Goal: Task Accomplishment & Management: Manage account settings

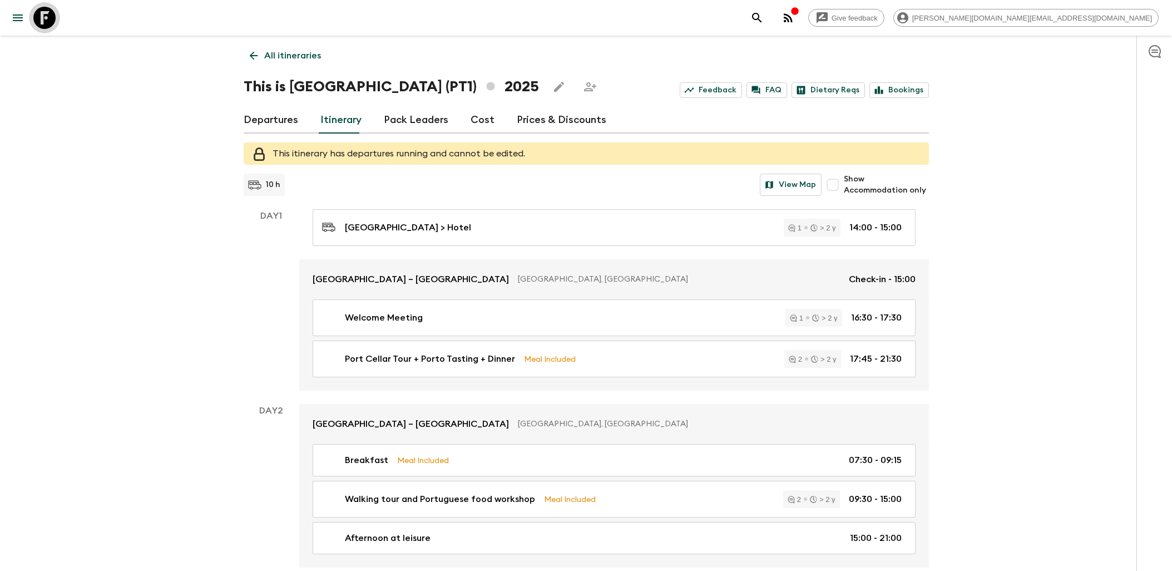
click at [43, 18] on icon at bounding box center [44, 18] width 22 height 22
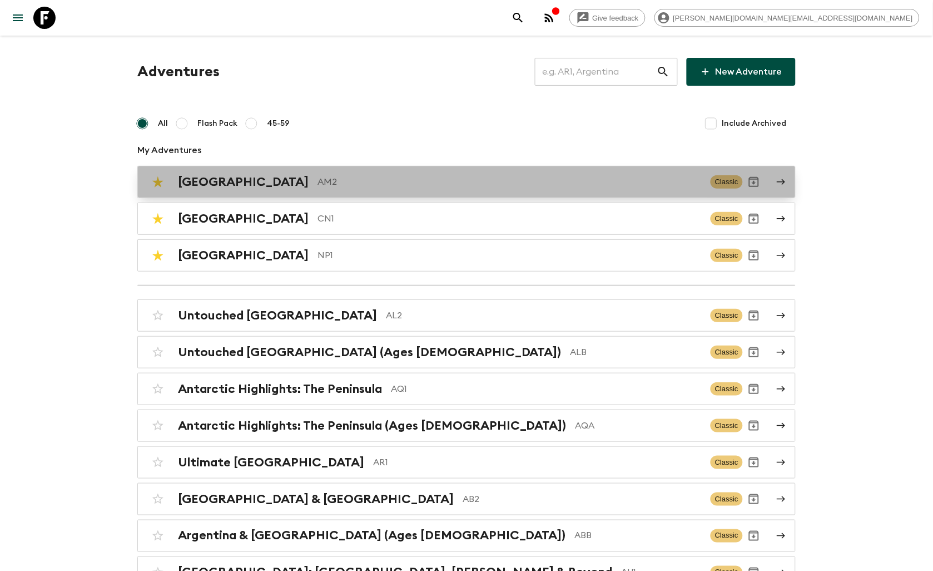
click at [219, 186] on h2 "[GEOGRAPHIC_DATA]" at bounding box center [243, 182] width 131 height 14
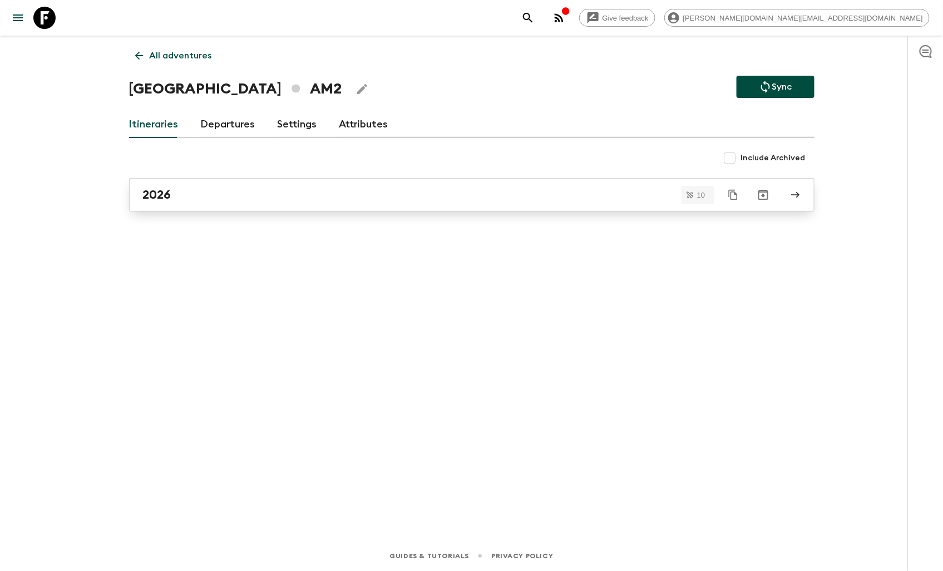
click at [224, 192] on div "2026" at bounding box center [461, 194] width 636 height 14
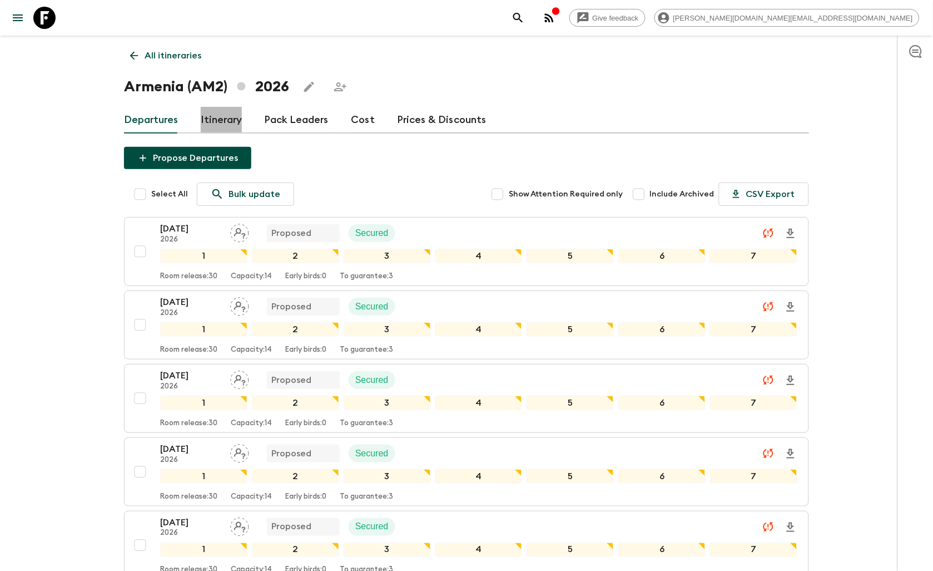
click at [224, 124] on link "Itinerary" at bounding box center [221, 120] width 41 height 27
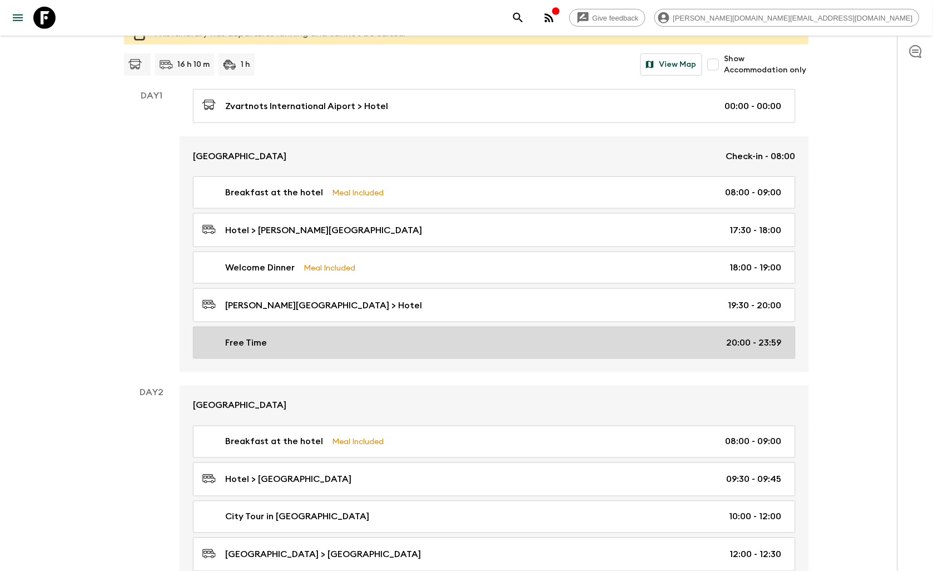
scroll to position [123, 0]
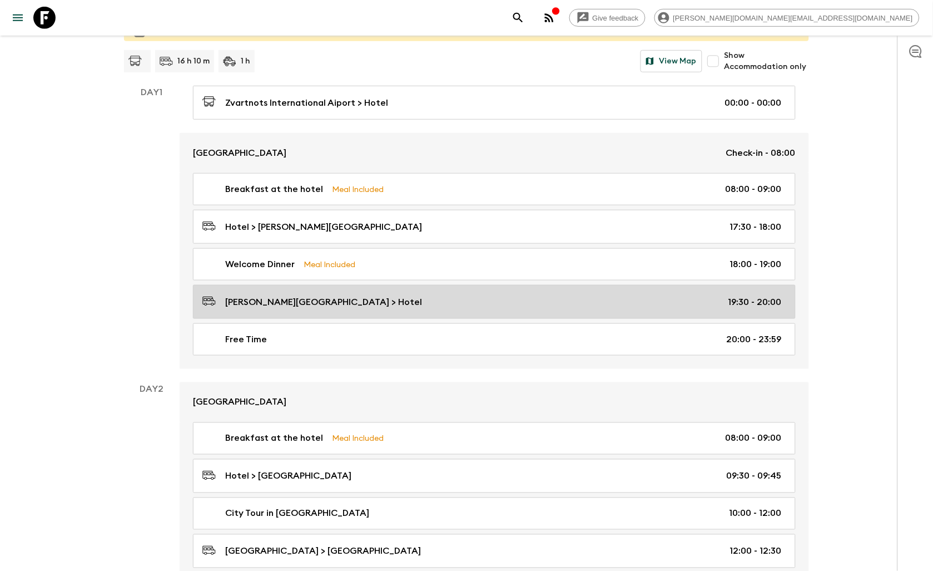
click at [442, 308] on div "[PERSON_NAME][GEOGRAPHIC_DATA] > Hotel 19:30 - 20:00" at bounding box center [492, 301] width 580 height 15
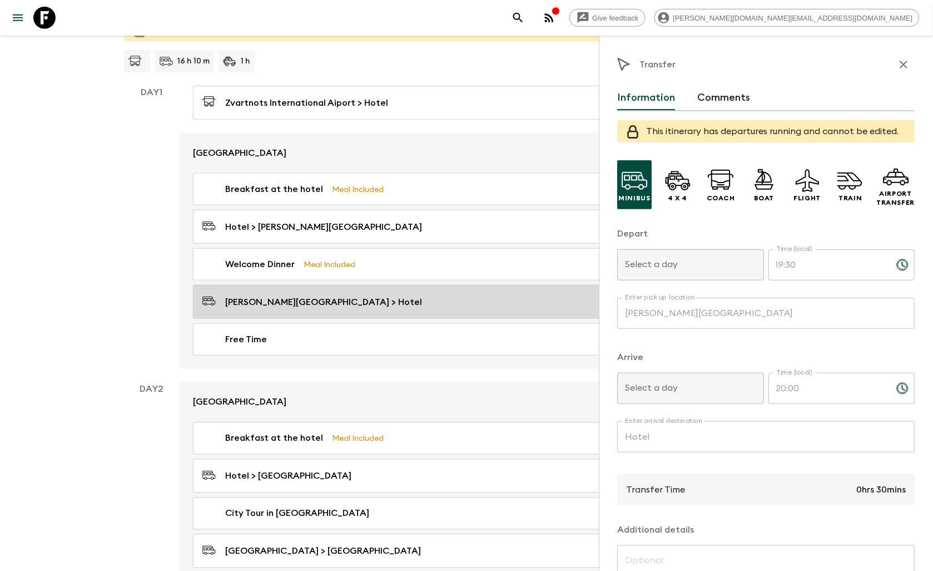
type input "Day 1"
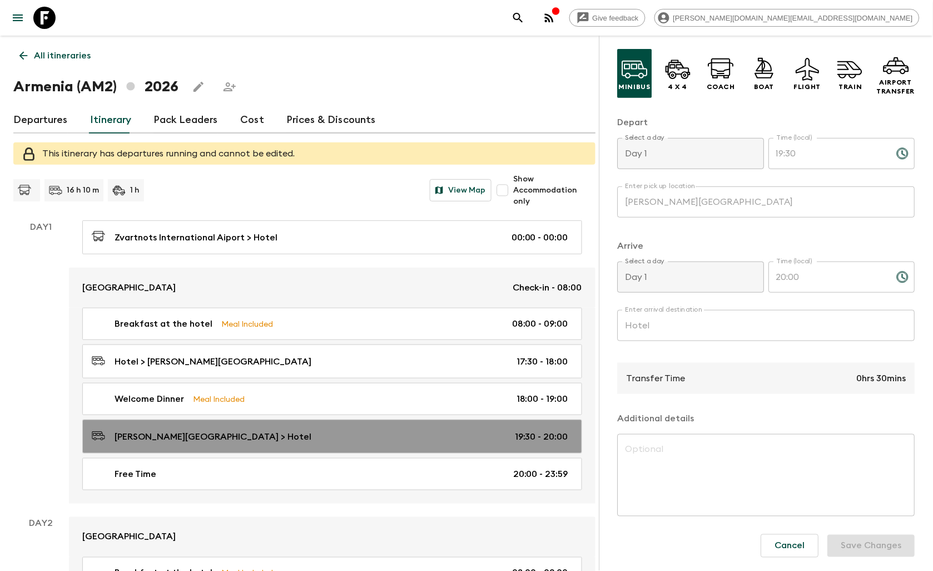
click at [221, 431] on p "[PERSON_NAME][GEOGRAPHIC_DATA] > Hotel" at bounding box center [213, 436] width 197 height 13
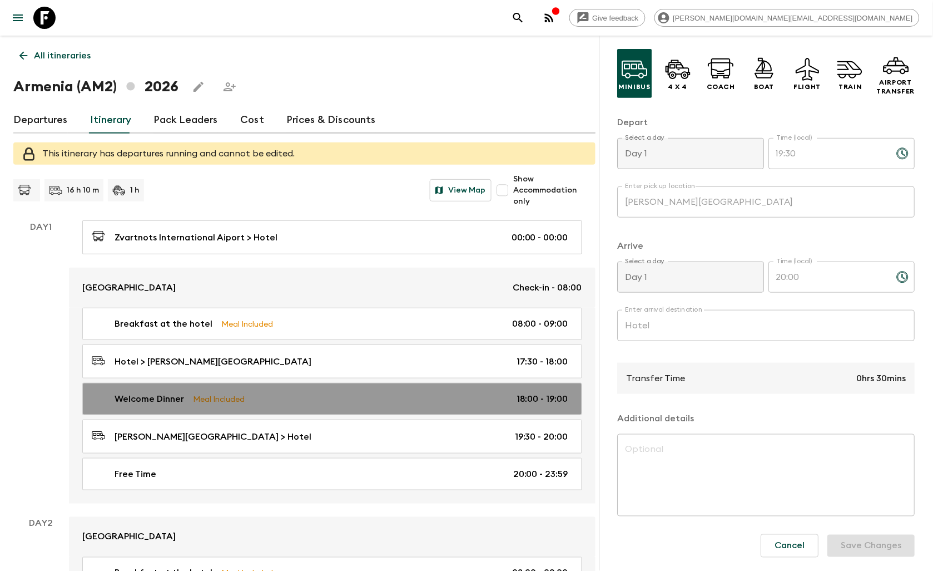
click at [306, 392] on link "Welcome Dinner Meal Included 18:00 - 19:00" at bounding box center [332, 399] width 500 height 32
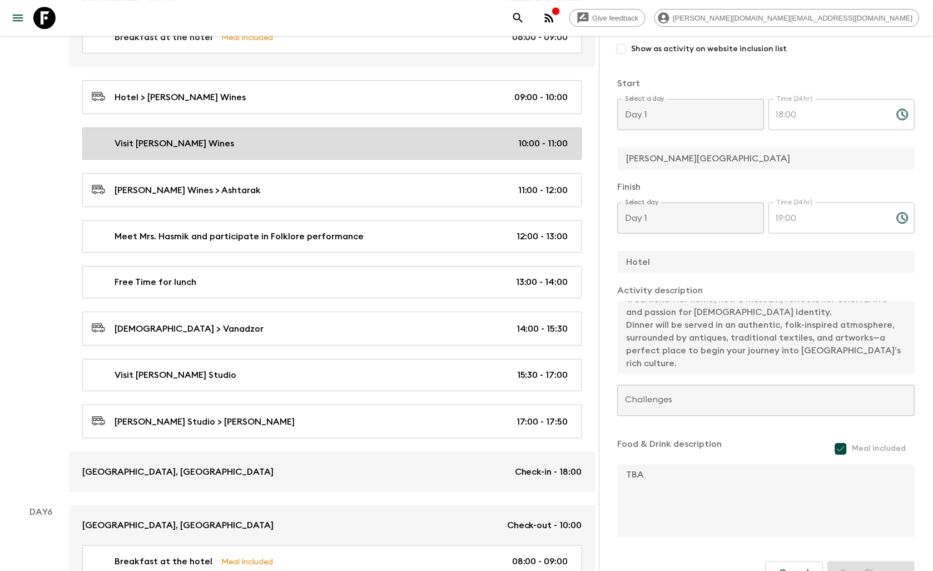
scroll to position [1977, 0]
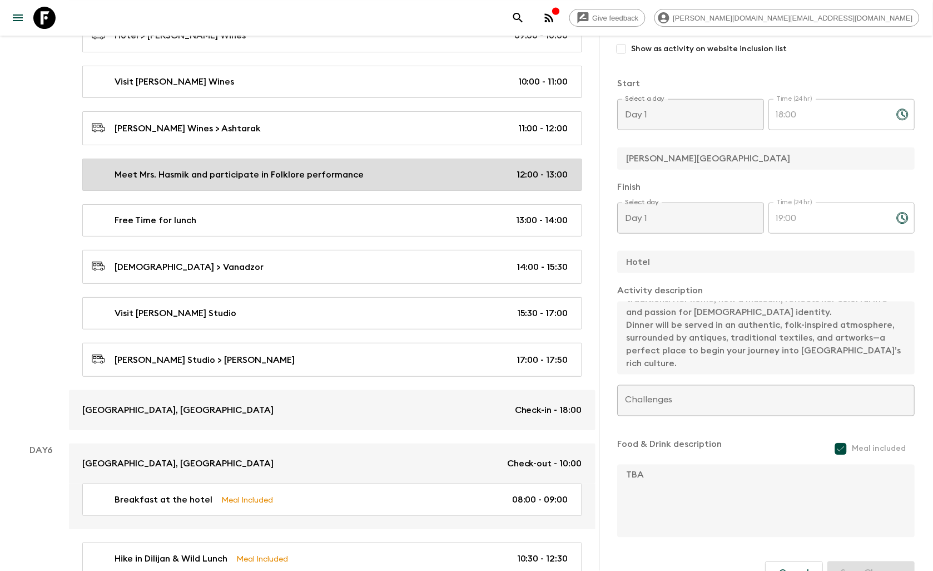
click at [325, 180] on p "Meet Mrs. Hasmik and participate in Folklore performance" at bounding box center [239, 174] width 249 height 13
type input "Meet Mrs. Hasmik and participate in Folklore performance"
checkbox input "true"
type input "Ashtarak"
type input "Yerevan"
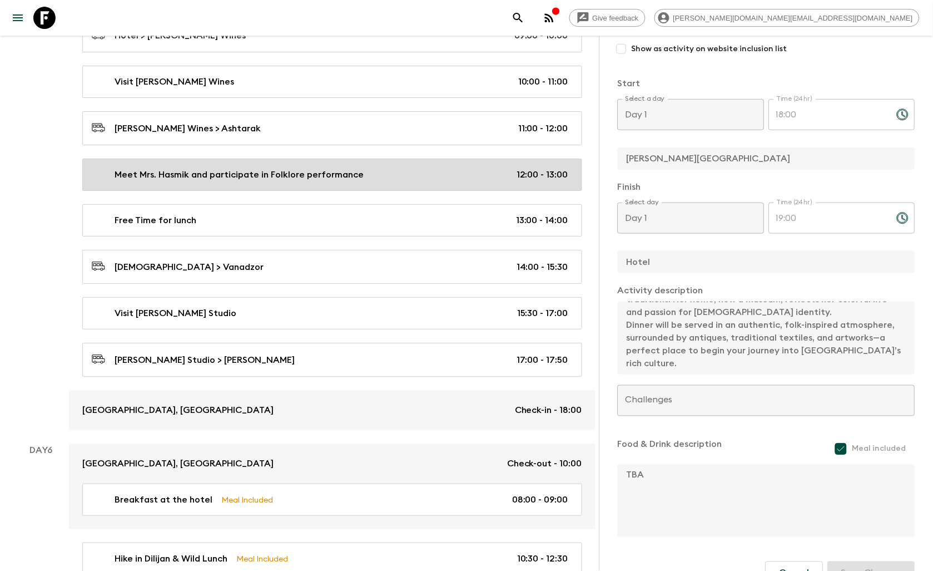
type textarea "Next, we’ll become part of the local community as we meet [PERSON_NAME], an [DE…"
checkbox input "false"
type input "Day 5"
type input "12:00"
type input "Day 5"
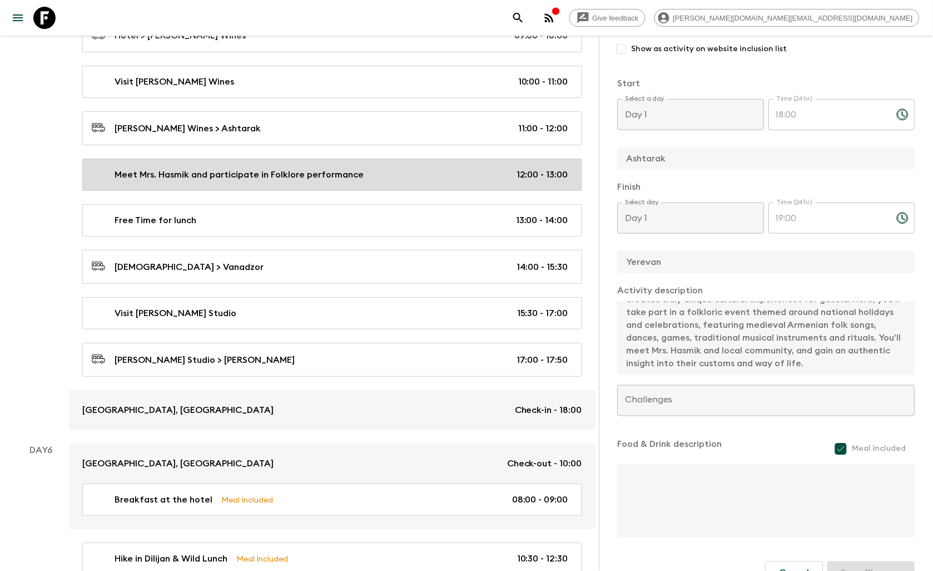
type input "13:00"
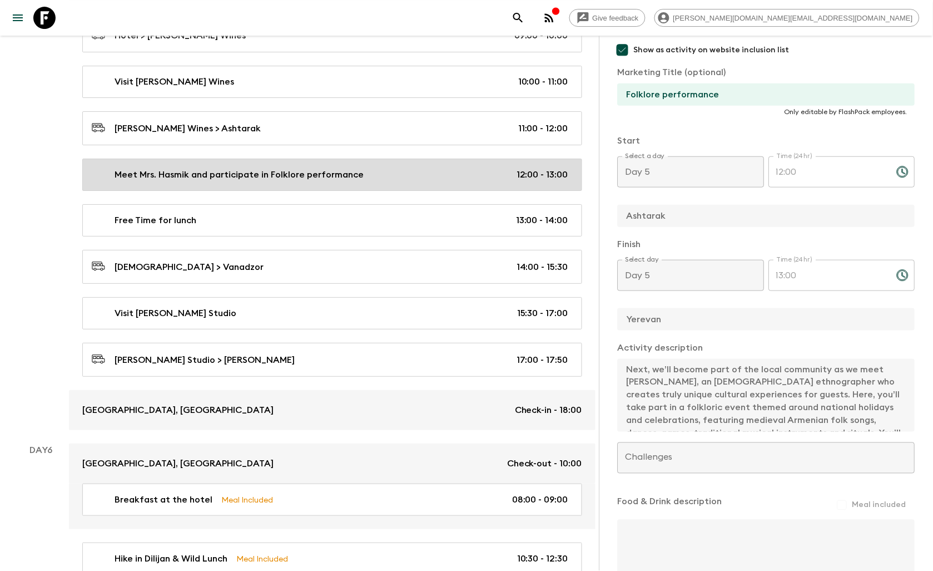
click at [367, 191] on link "Meet Mrs. Hasmik and participate in Folklore performance 12:00 - 13:00" at bounding box center [332, 175] width 500 height 32
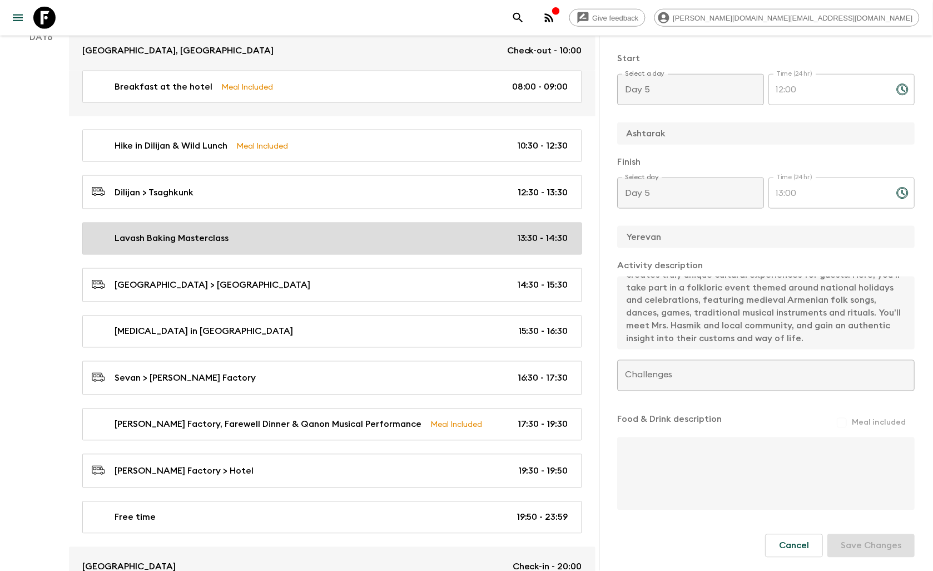
scroll to position [2410, 0]
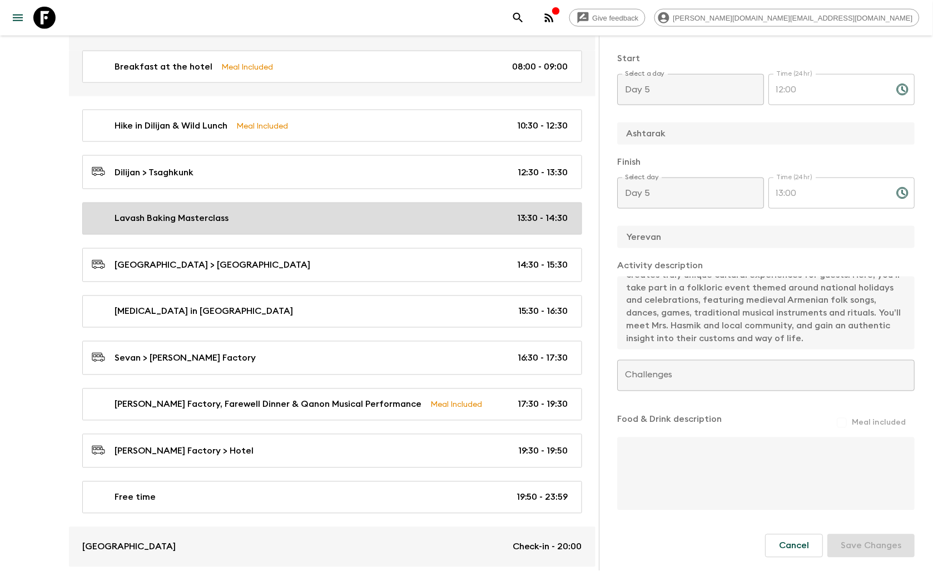
click at [269, 225] on div "Lavash Baking Masterclass 13:30 - 14:30" at bounding box center [330, 218] width 477 height 13
type input "Lavash Baking Masterclass"
type input "Dilijan"
type input "Tsaghkunk"
type textarea "Lore ip dolo sitam con adipiscin elitsed do Eiusmodte, incid ut’la etdo ma ali …"
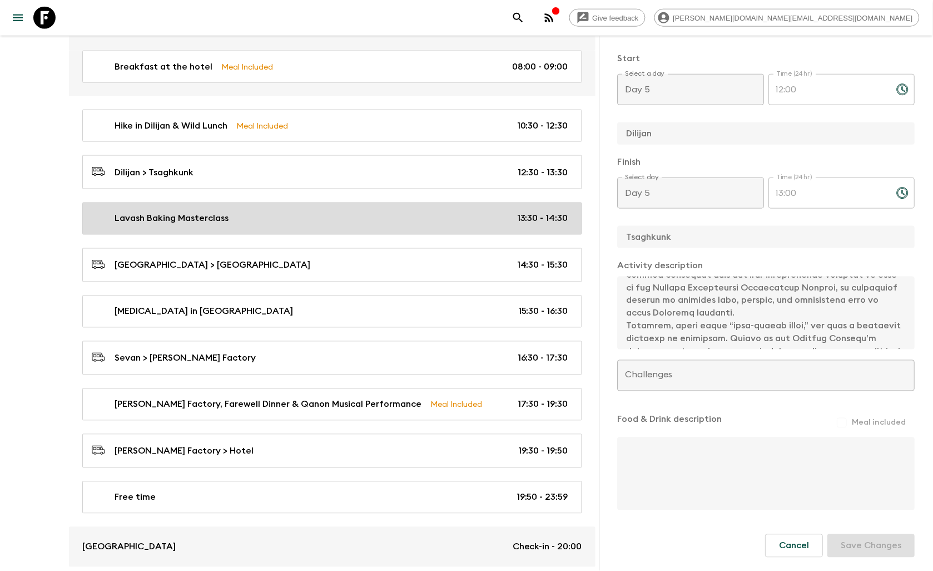
type input "Day 6"
type input "13:30"
type input "Day 6"
type input "14:30"
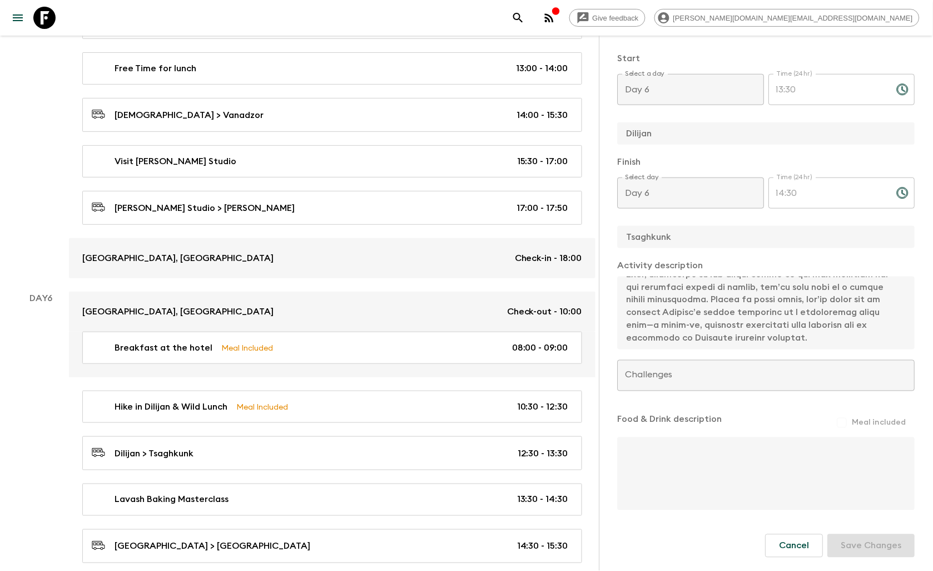
scroll to position [1977, 0]
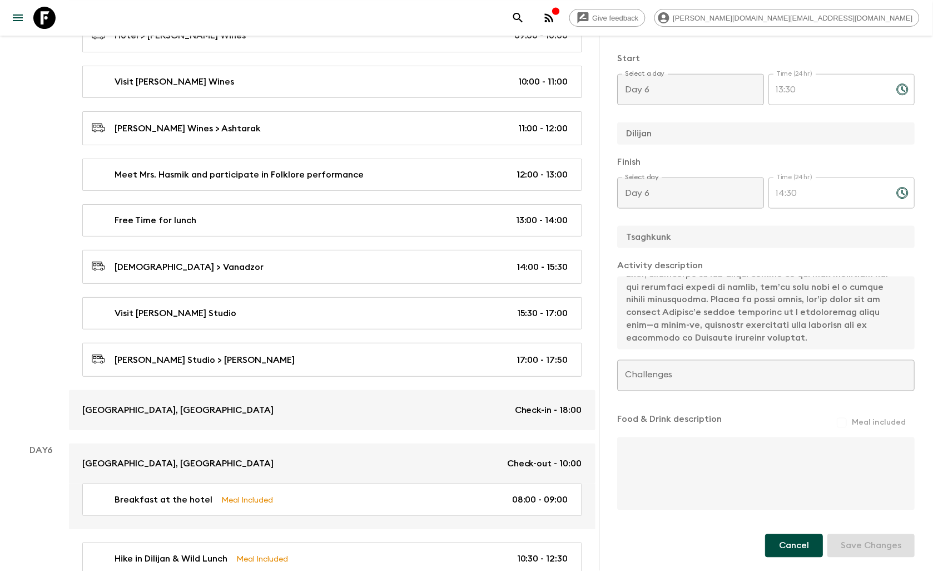
click at [799, 553] on button "Cancel" at bounding box center [795, 545] width 58 height 23
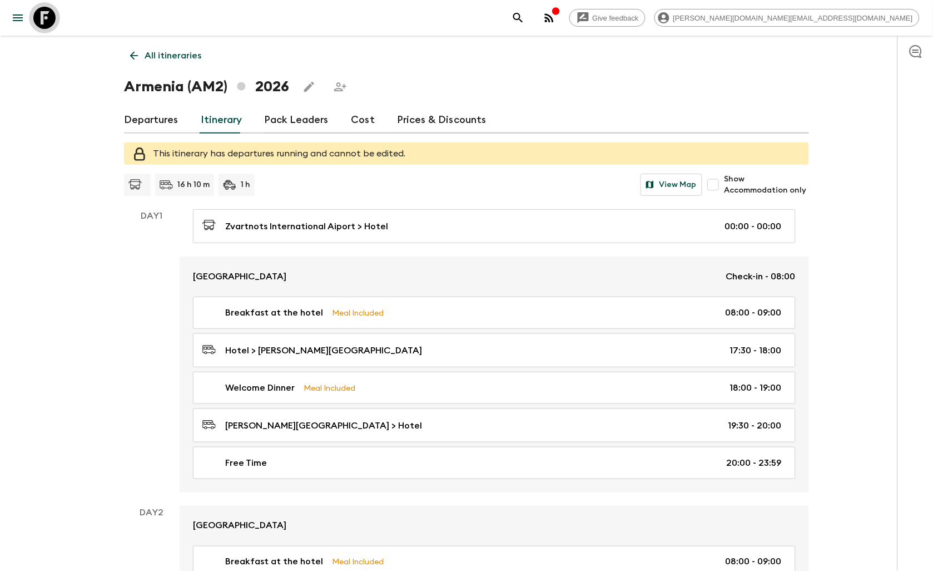
click at [47, 14] on icon at bounding box center [44, 18] width 22 height 22
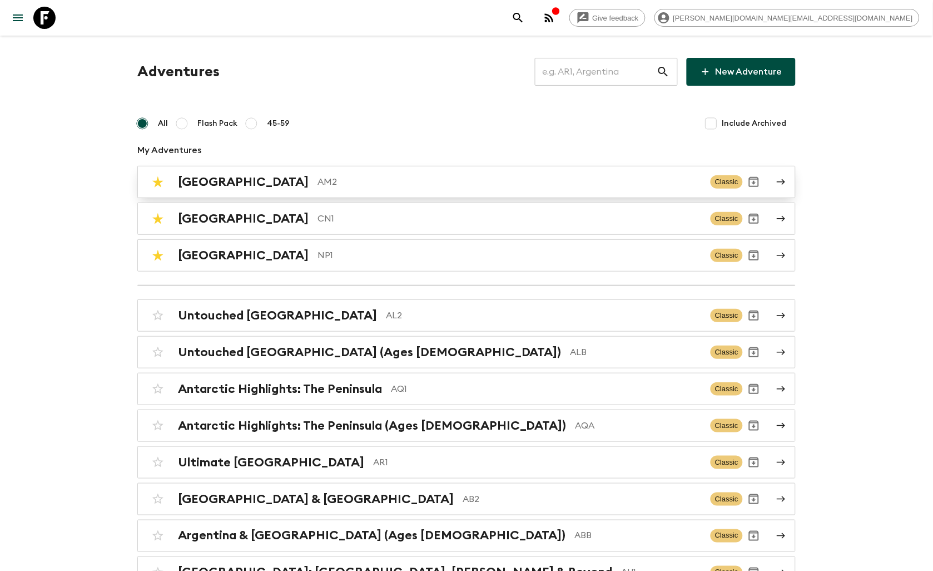
click at [318, 181] on p "AM2" at bounding box center [510, 181] width 384 height 13
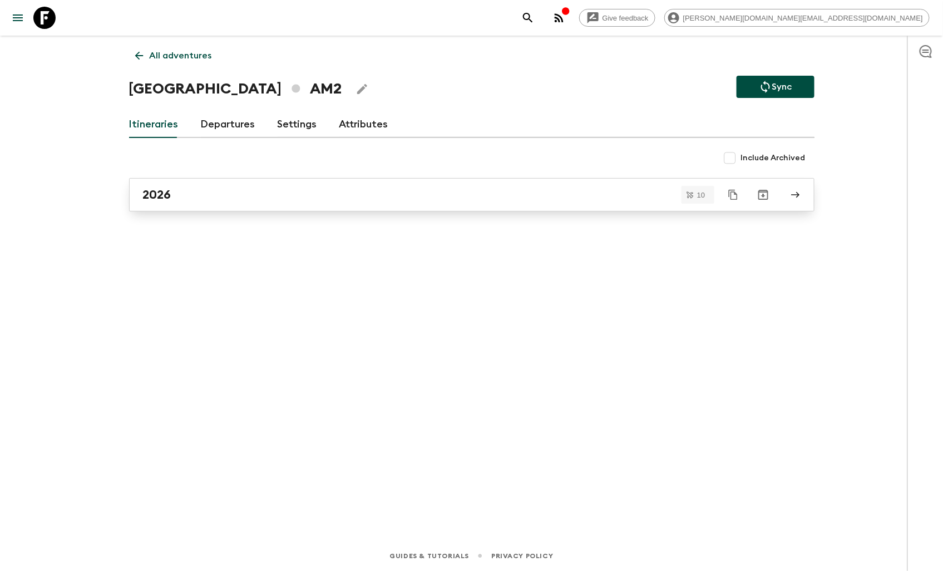
click at [260, 188] on div "2026" at bounding box center [461, 194] width 636 height 14
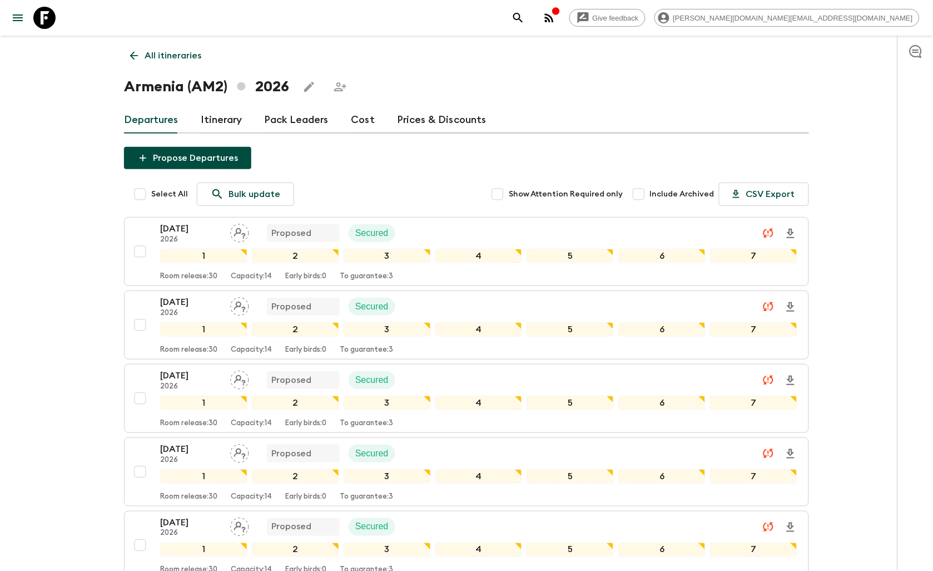
click at [148, 191] on input "Select All" at bounding box center [140, 194] width 22 height 22
checkbox input "true"
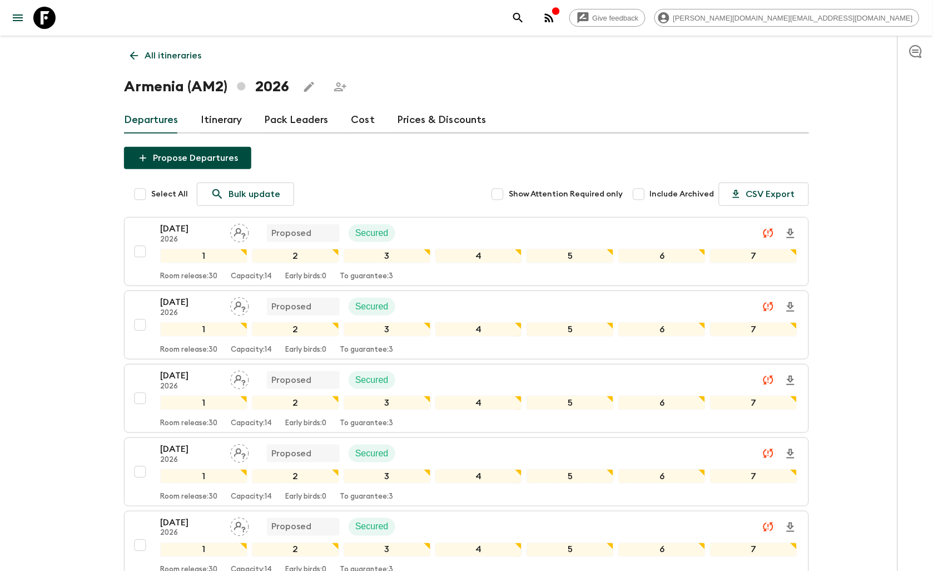
checkbox input "true"
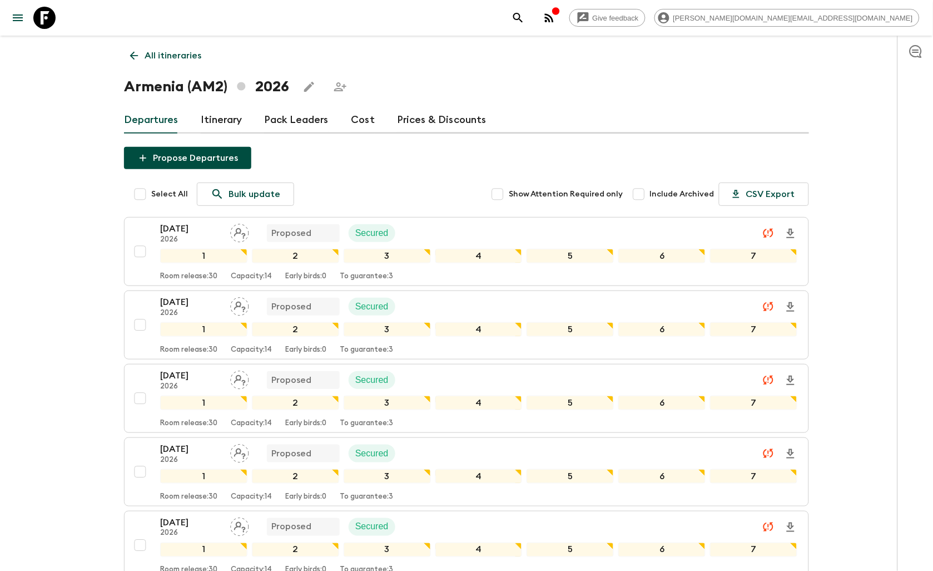
checkbox input "true"
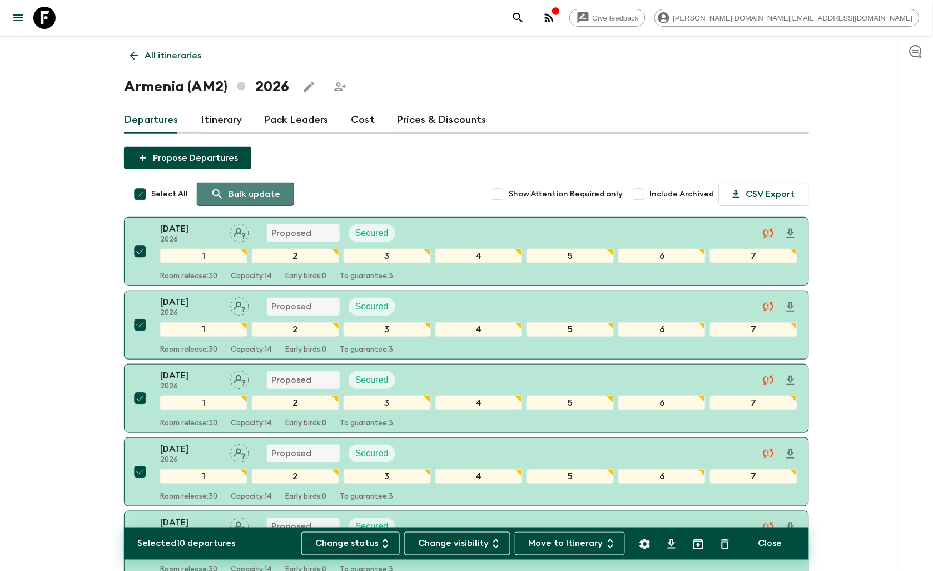
click at [252, 190] on p "Bulk update" at bounding box center [255, 193] width 52 height 13
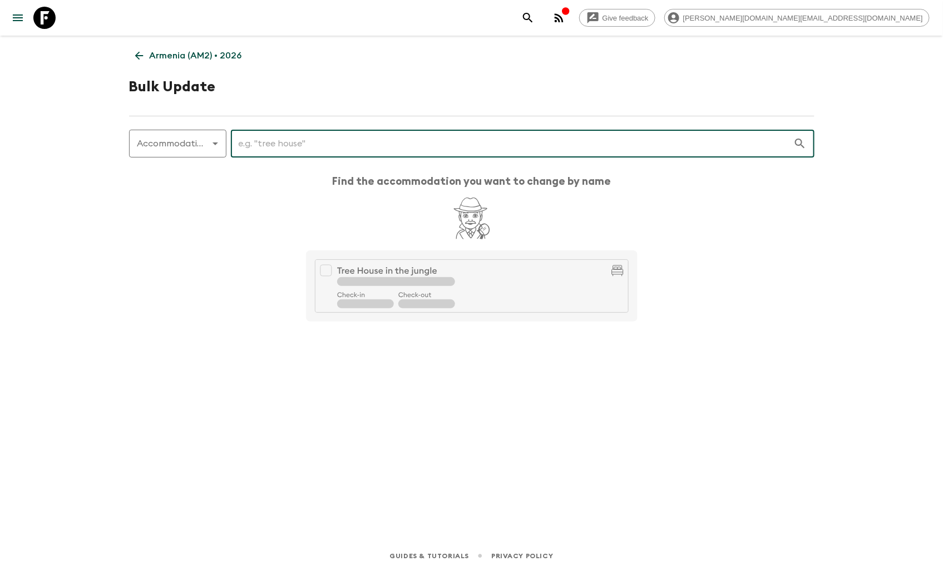
click at [243, 145] on input "text" at bounding box center [512, 143] width 562 height 31
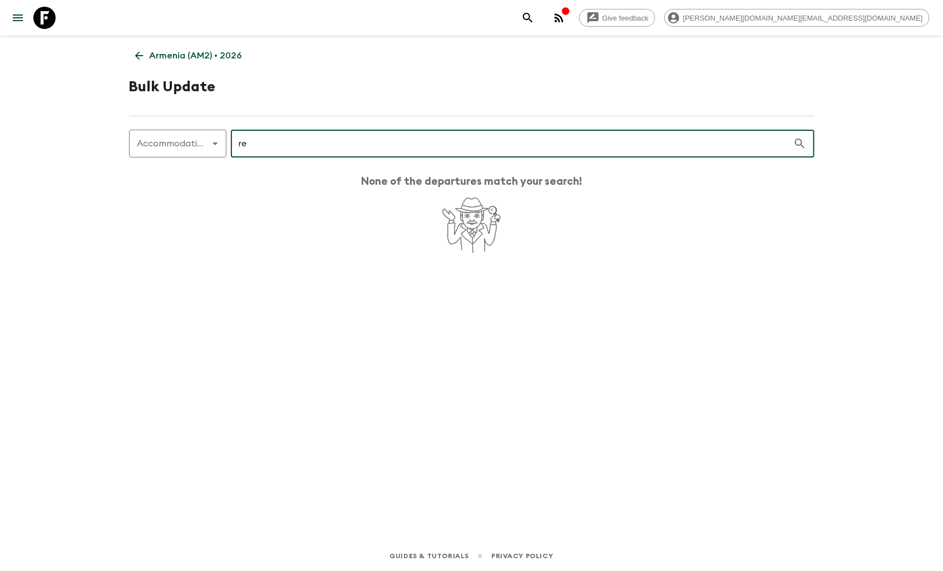
type input "r"
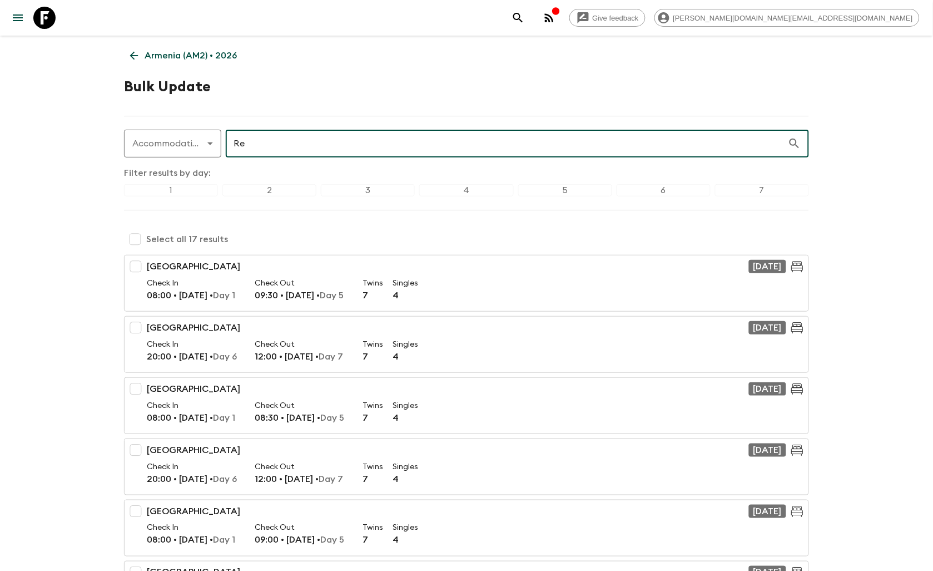
type input "Re"
click at [52, 23] on icon at bounding box center [44, 18] width 22 height 22
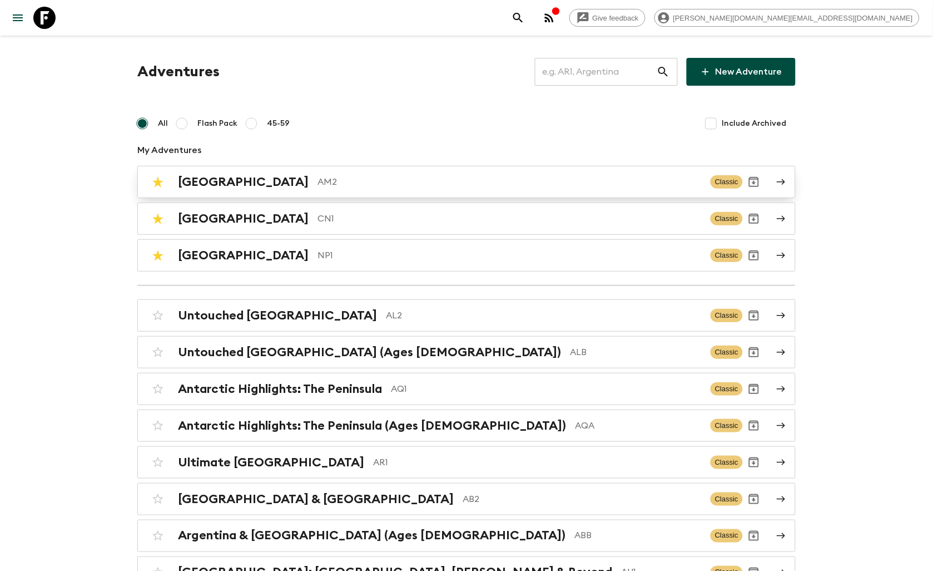
click at [318, 186] on p "AM2" at bounding box center [510, 181] width 384 height 13
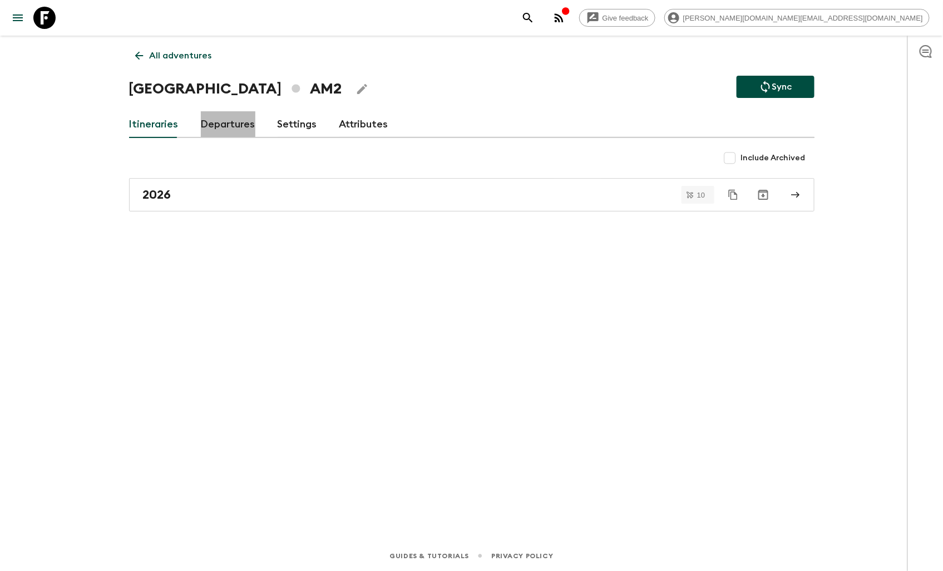
click at [229, 129] on link "Departures" at bounding box center [228, 124] width 55 height 27
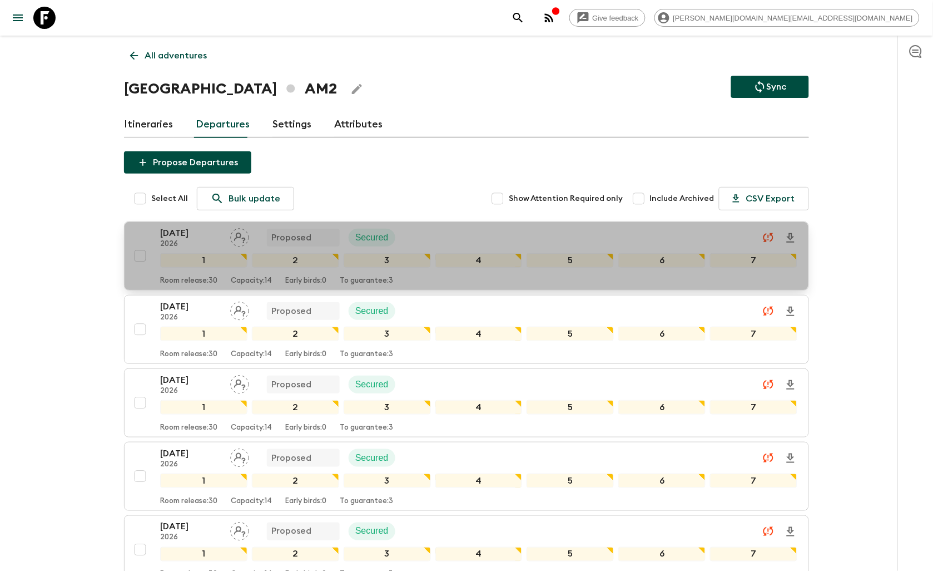
click at [454, 229] on div "[DATE] 2026 Proposed Secured" at bounding box center [478, 237] width 637 height 22
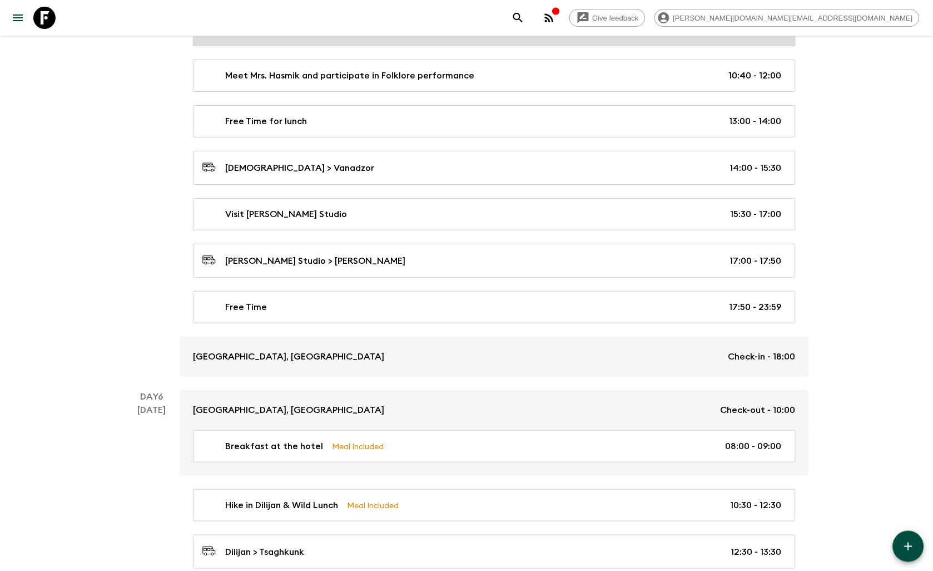
scroll to position [1825, 0]
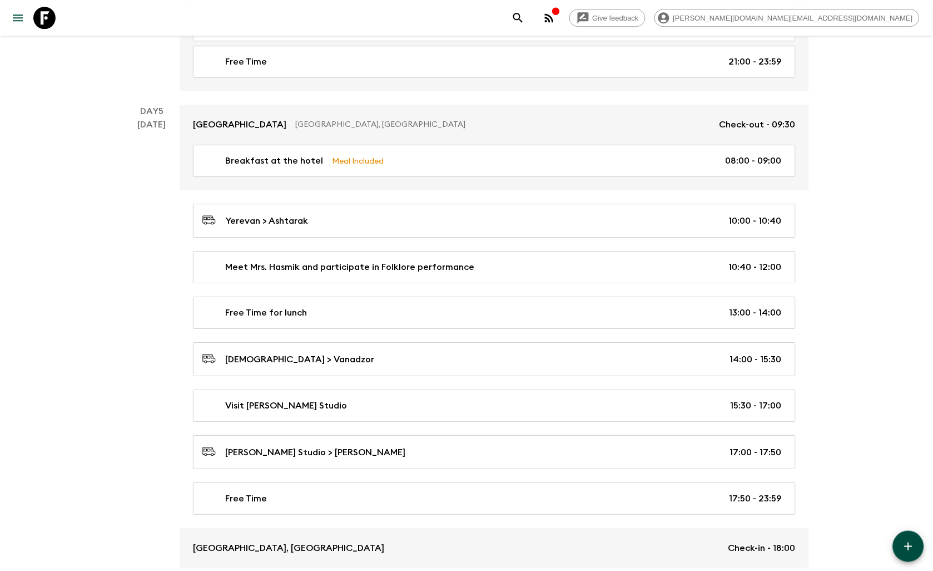
click at [43, 12] on icon at bounding box center [44, 18] width 22 height 22
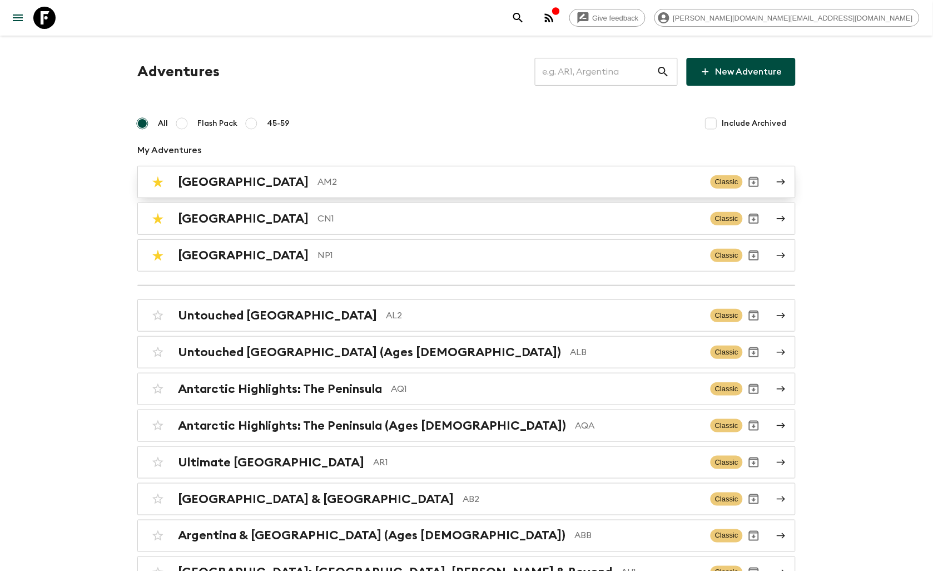
click at [212, 181] on h2 "[GEOGRAPHIC_DATA]" at bounding box center [243, 182] width 131 height 14
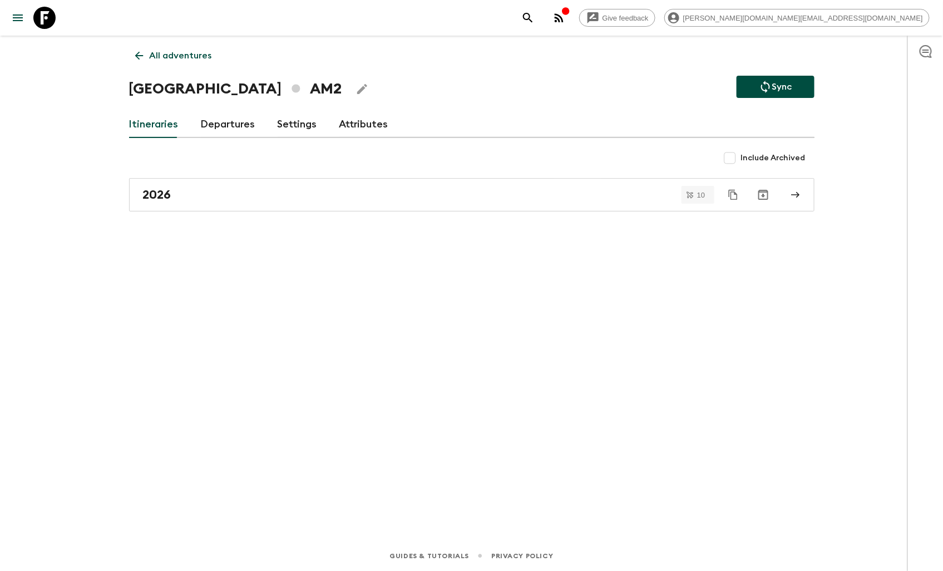
click at [206, 124] on link "Departures" at bounding box center [228, 124] width 55 height 27
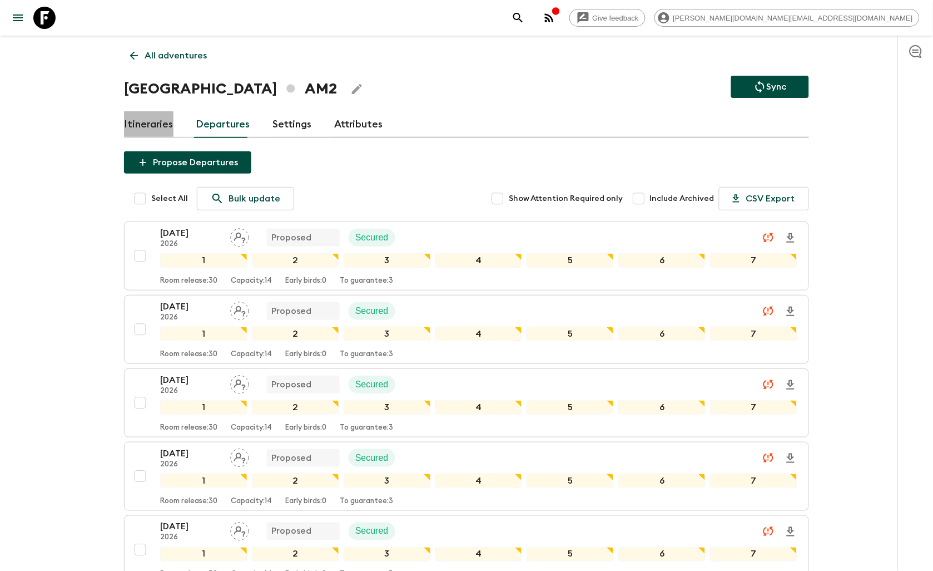
click at [148, 131] on link "Itineraries" at bounding box center [149, 124] width 50 height 27
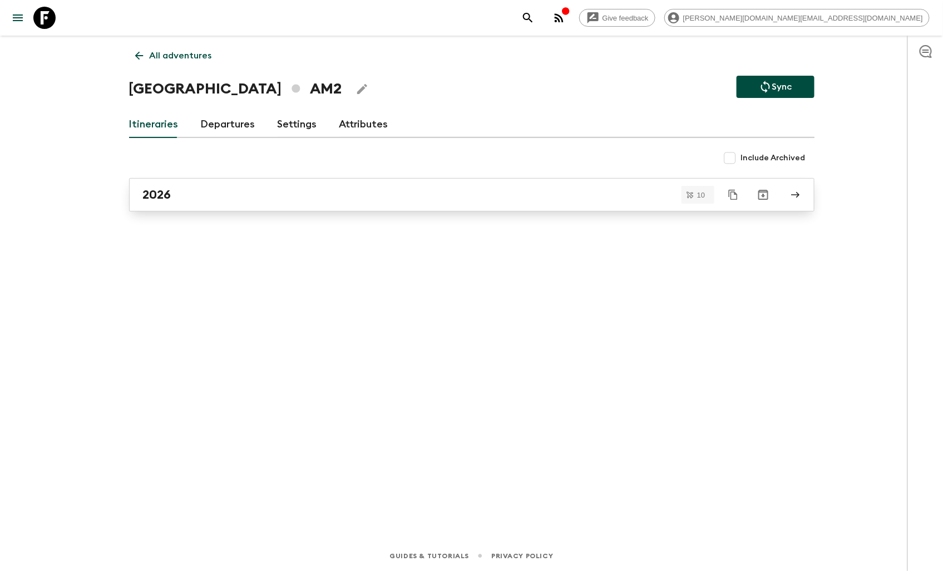
click at [179, 187] on div "2026" at bounding box center [461, 194] width 636 height 14
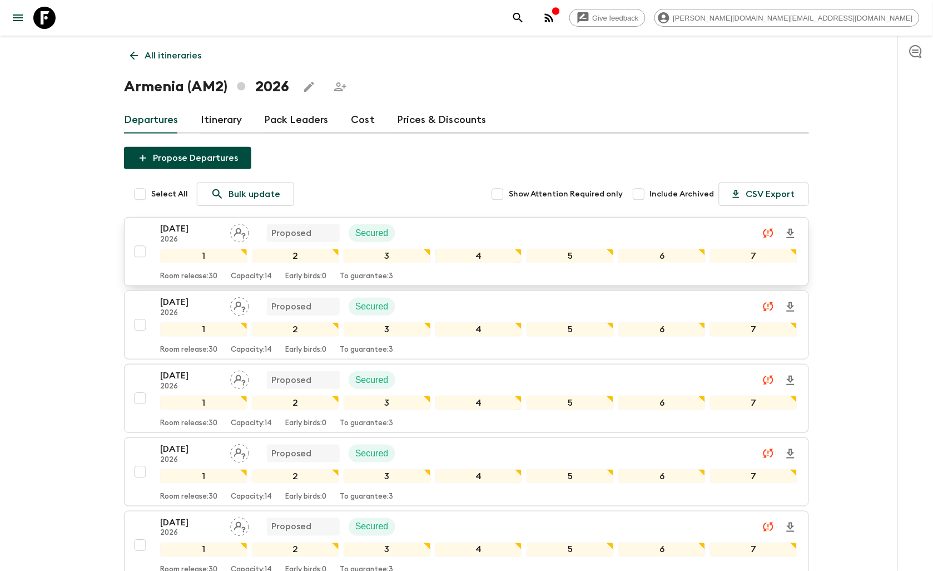
click at [420, 228] on div "[DATE] 2026 Proposed Secured" at bounding box center [478, 233] width 637 height 22
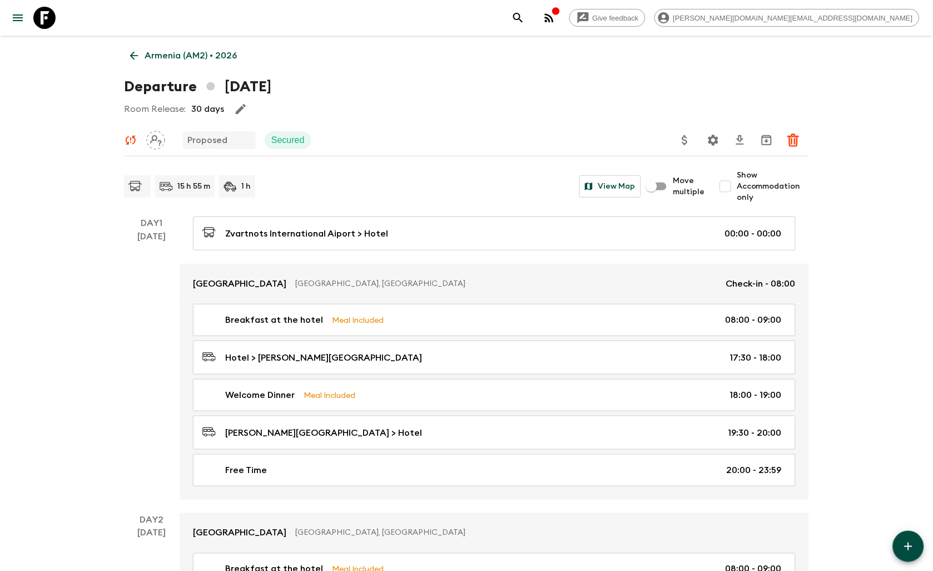
click at [166, 58] on p "Armenia (AM2) • 2026" at bounding box center [191, 55] width 92 height 13
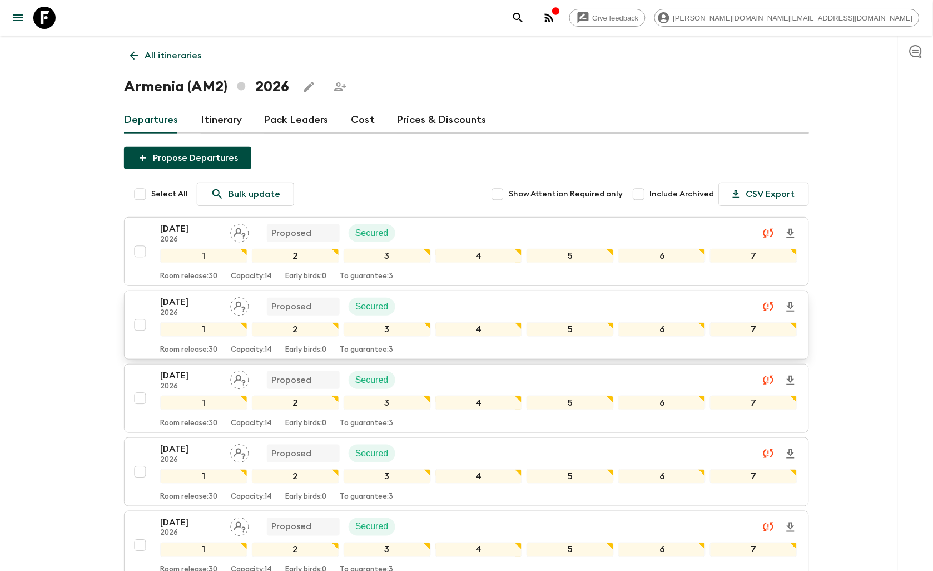
click at [416, 305] on div "[DATE] 2026 Proposed Secured" at bounding box center [478, 306] width 637 height 22
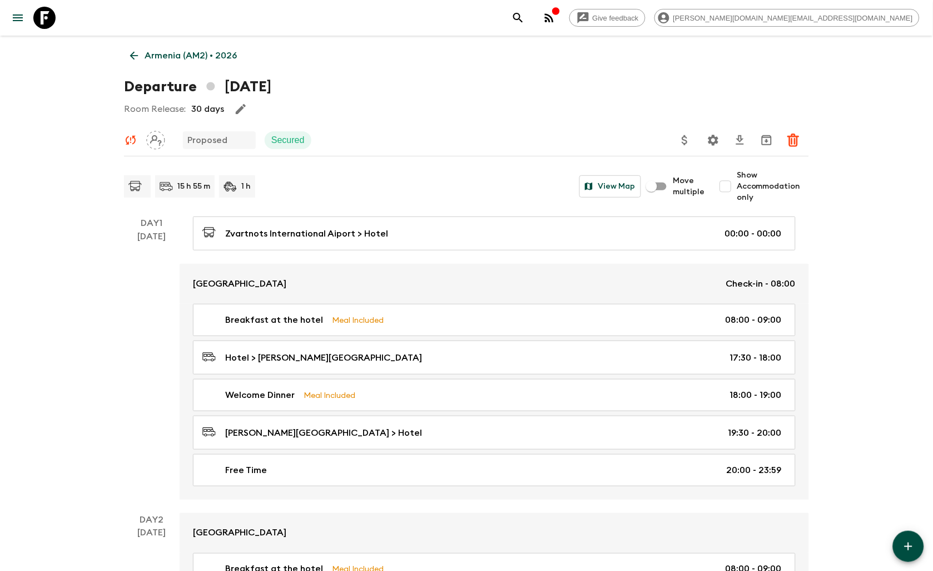
click at [170, 57] on p "Armenia (AM2) • 2026" at bounding box center [191, 55] width 92 height 13
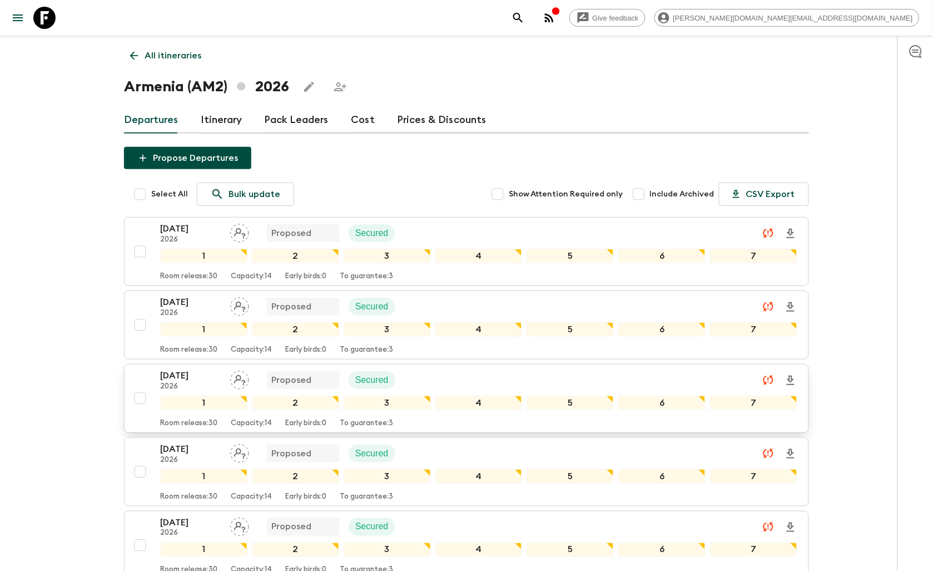
click at [462, 372] on div "[DATE] 2026 Proposed Secured" at bounding box center [478, 380] width 637 height 22
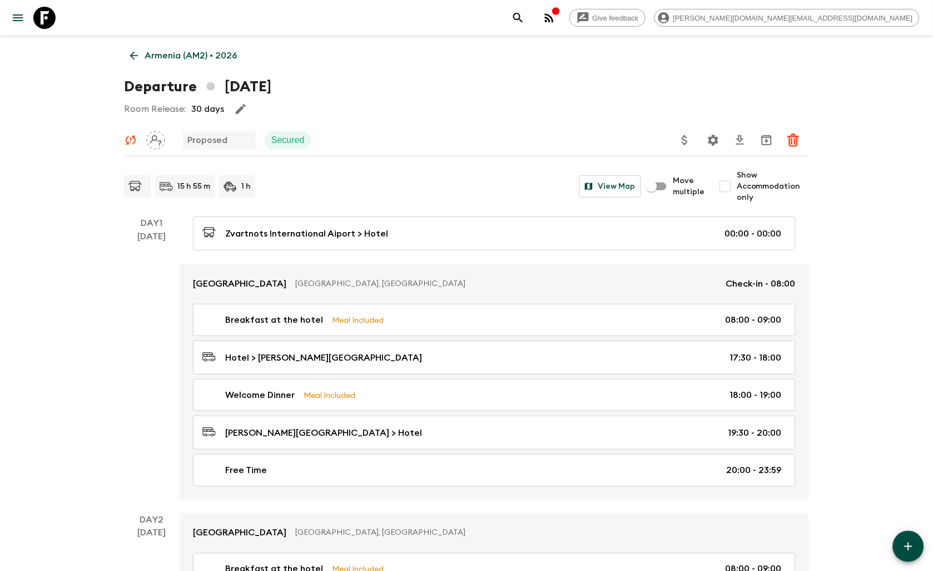
click at [190, 57] on p "Armenia (AM2) • 2026" at bounding box center [191, 55] width 92 height 13
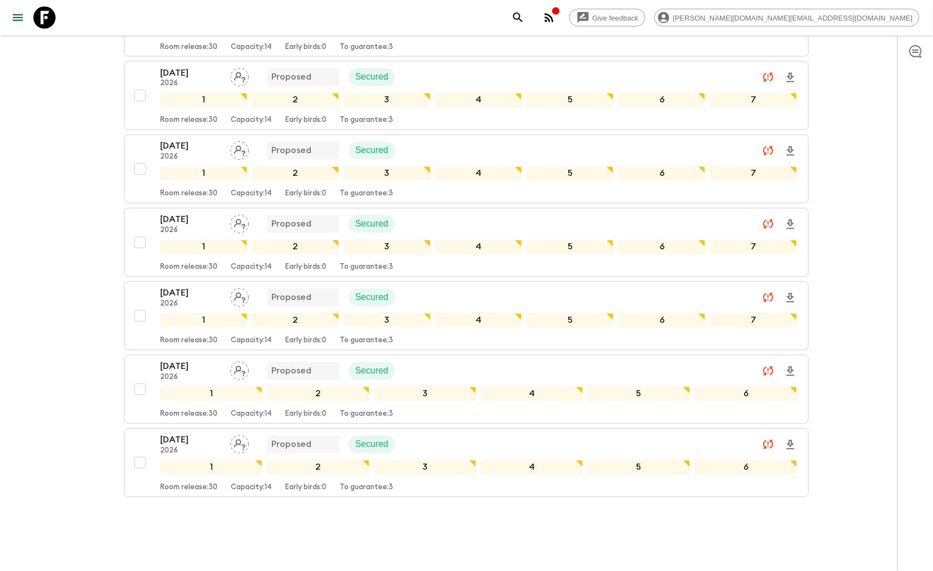
scroll to position [479, 0]
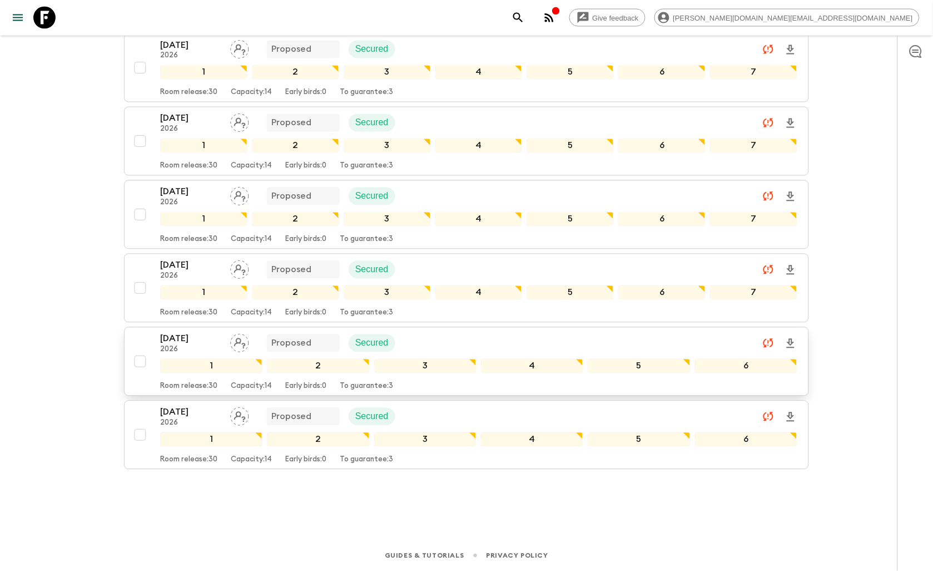
click at [453, 347] on div "[DATE] 2026 Proposed Secured" at bounding box center [478, 343] width 637 height 22
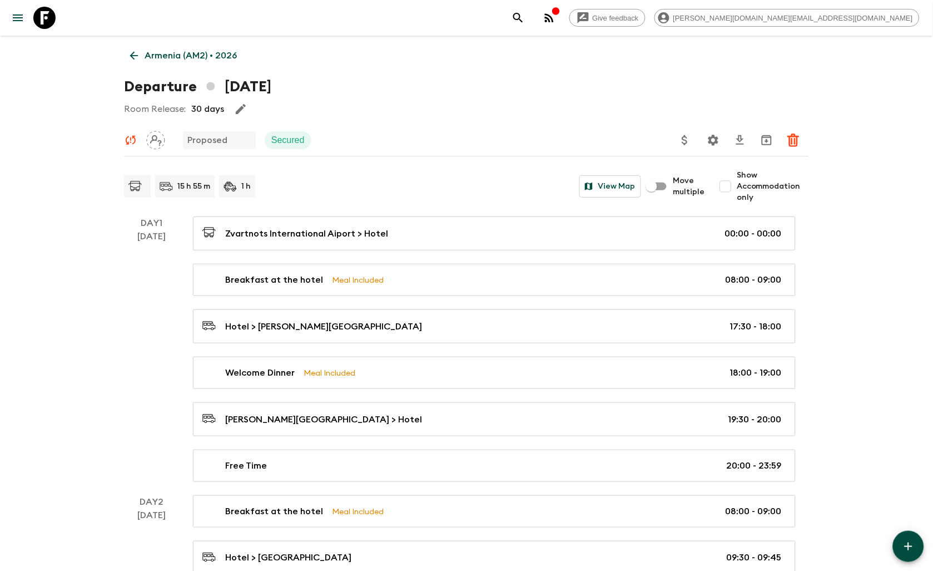
click at [913, 541] on icon "button" at bounding box center [908, 546] width 13 height 13
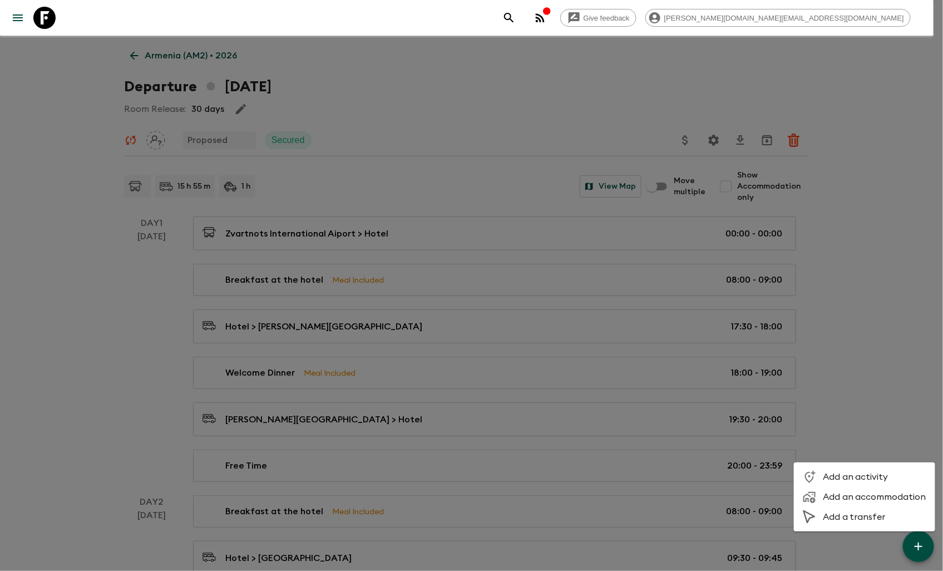
click at [863, 499] on span "Add an accommodation" at bounding box center [874, 496] width 103 height 11
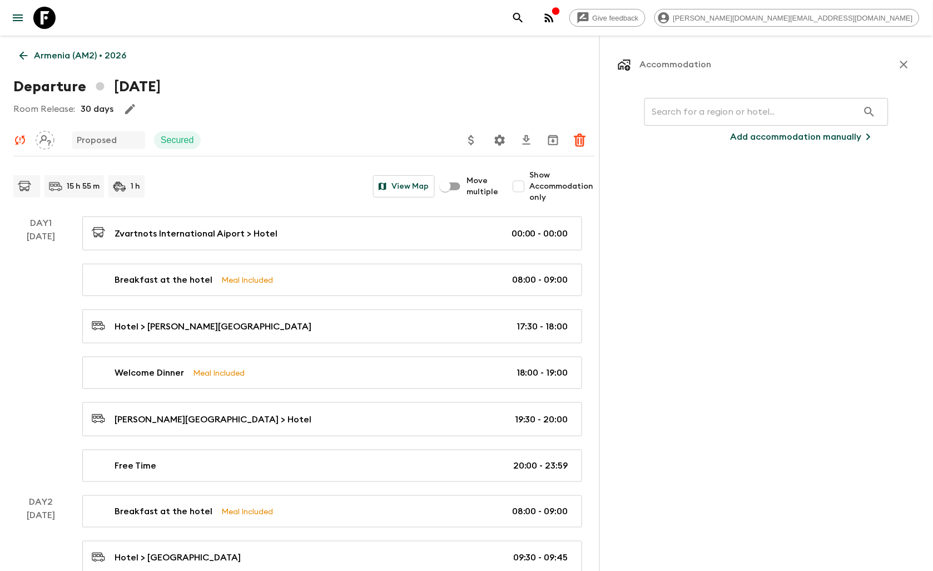
click at [691, 110] on input "text" at bounding box center [752, 111] width 214 height 31
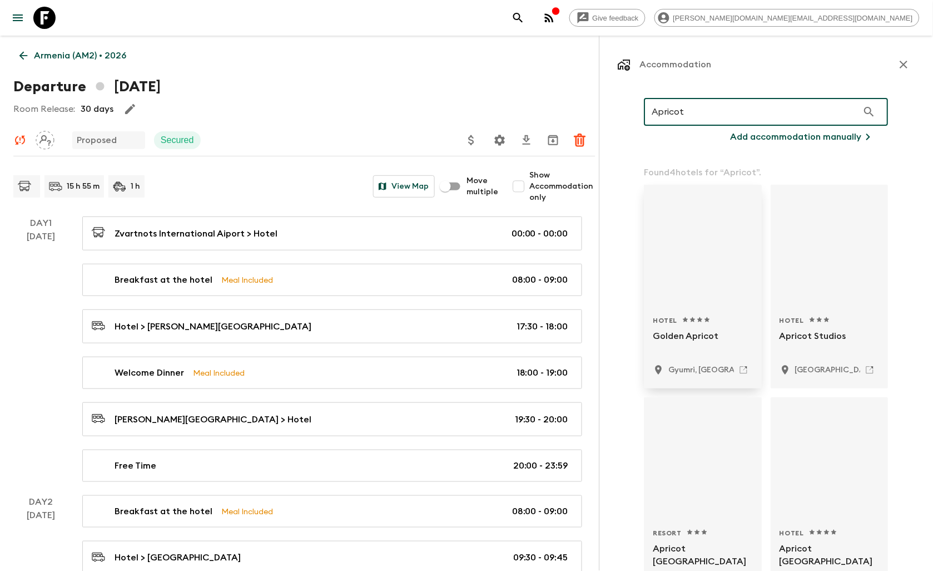
scroll to position [24, 0]
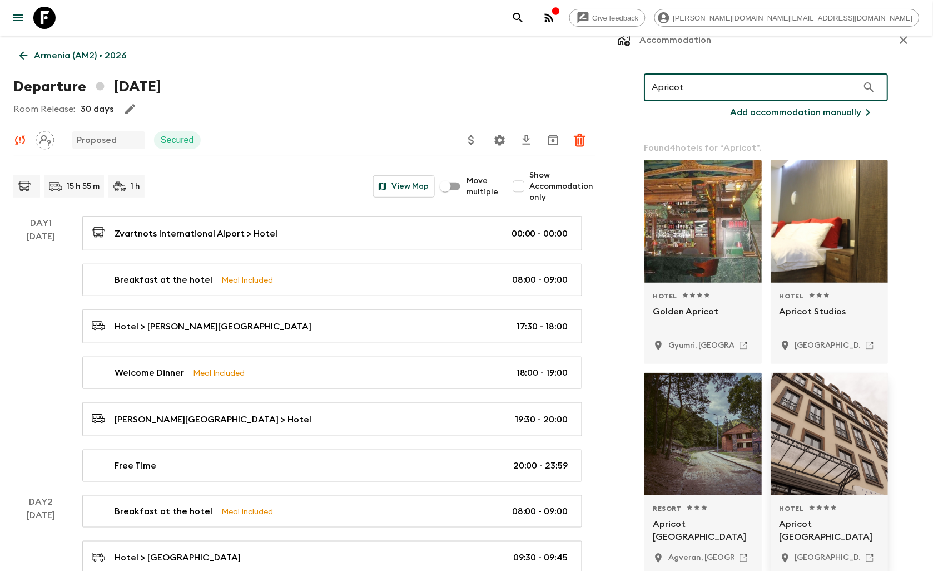
type input "Apricot"
click at [819, 519] on p "Apricot [GEOGRAPHIC_DATA]" at bounding box center [830, 530] width 100 height 27
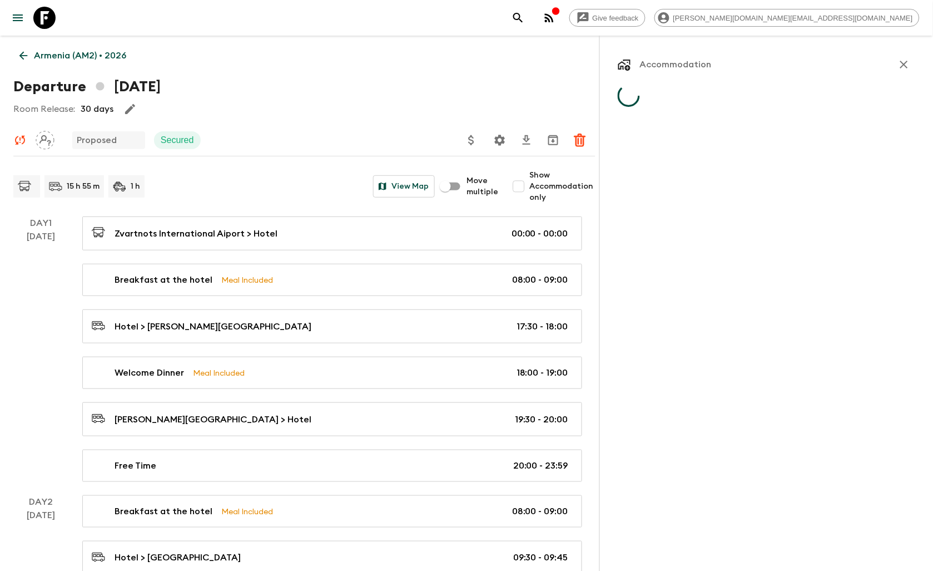
scroll to position [0, 0]
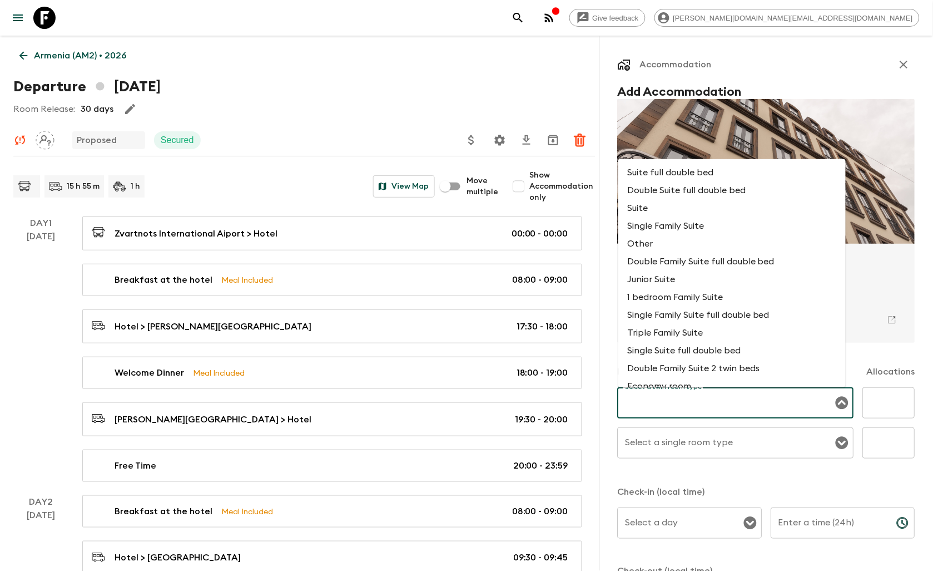
click at [722, 407] on input "Select a twin room type" at bounding box center [728, 402] width 210 height 21
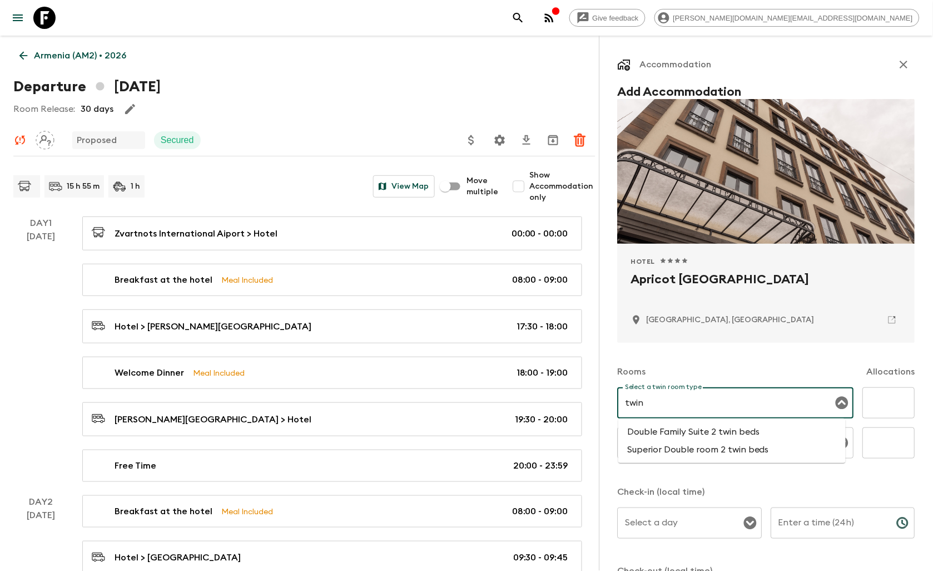
click at [744, 449] on li "Superior Double room 2 twin beds" at bounding box center [731, 450] width 227 height 18
type input "Superior Double room 2 twin beds"
click at [873, 401] on input "text" at bounding box center [889, 402] width 52 height 31
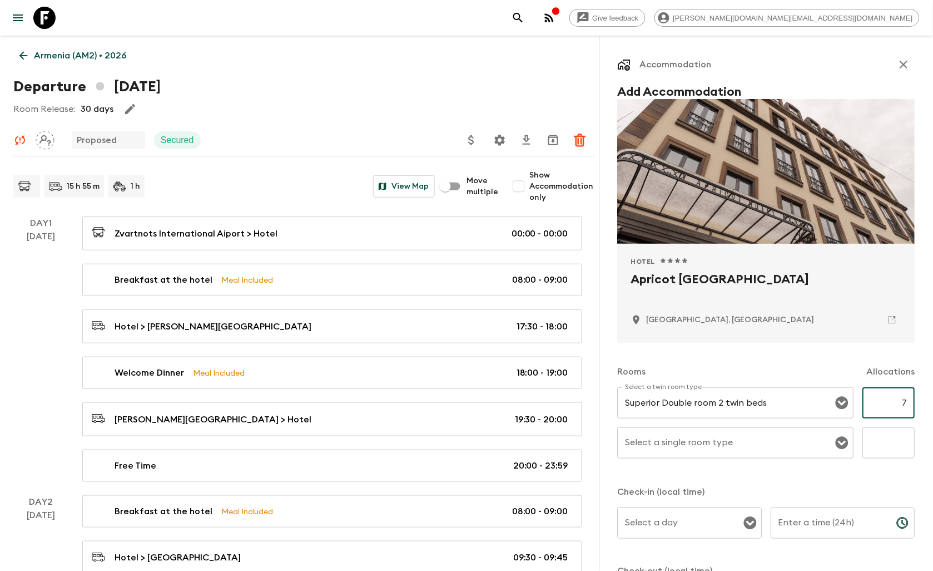
scroll to position [123, 0]
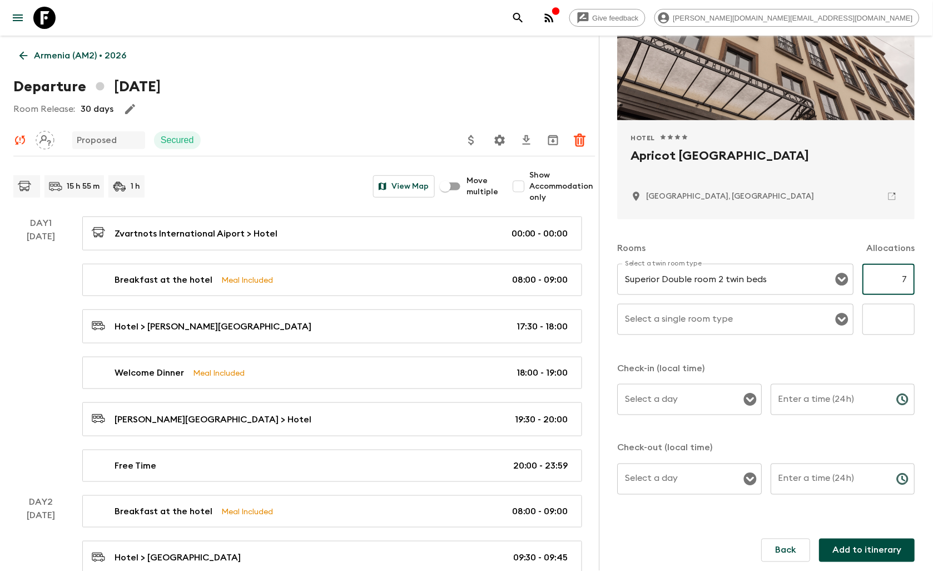
type input "7"
click at [721, 326] on input "Select a single room type" at bounding box center [728, 319] width 210 height 21
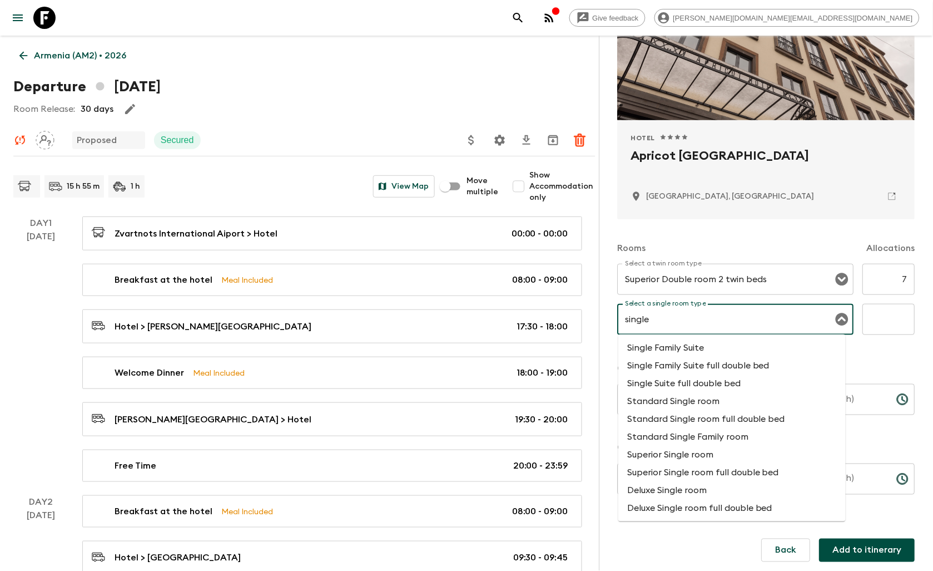
click at [711, 387] on li "Single Suite full double bed" at bounding box center [731, 383] width 227 height 18
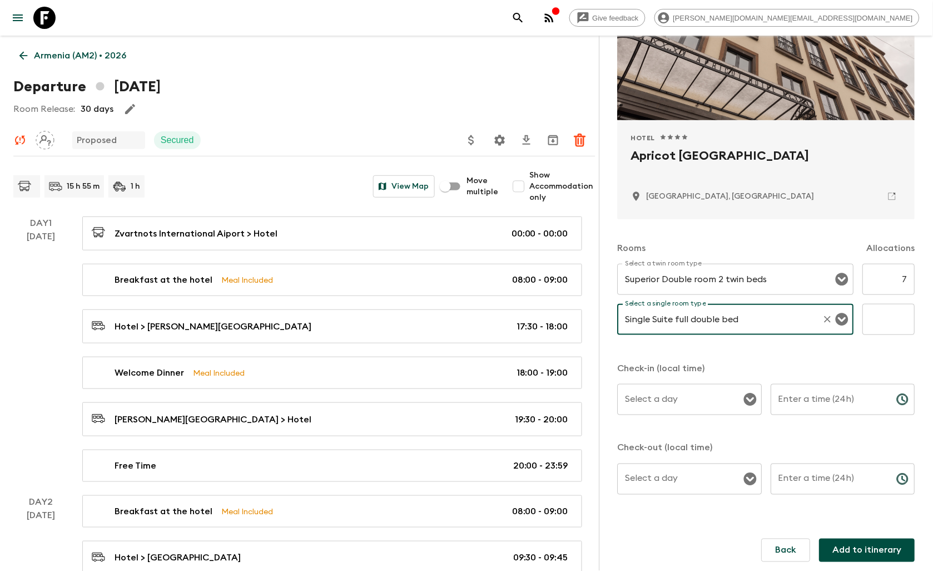
click at [744, 398] on icon "Open" at bounding box center [750, 399] width 13 height 13
type input "Single Suite full double bed"
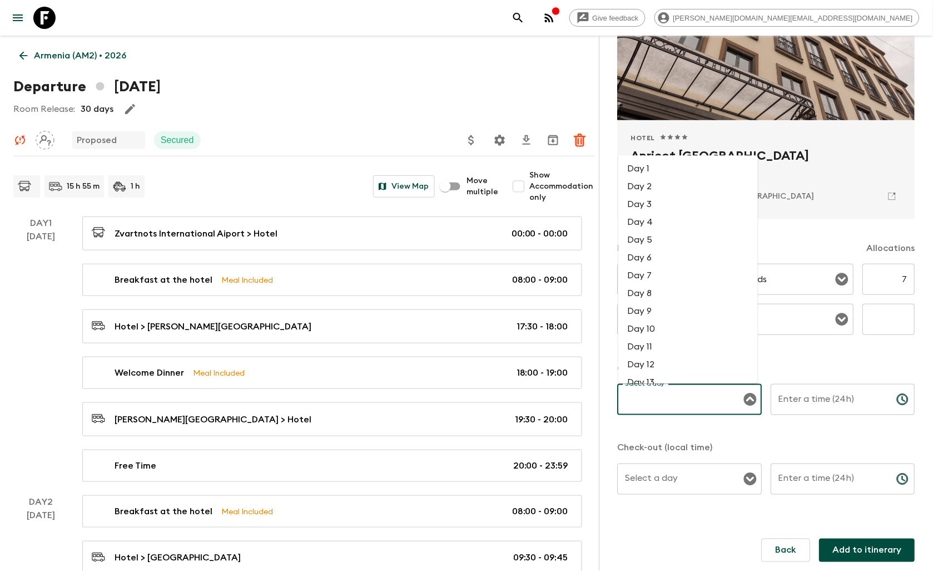
click at [651, 174] on li "Day 1" at bounding box center [688, 169] width 140 height 18
type input "Day 1"
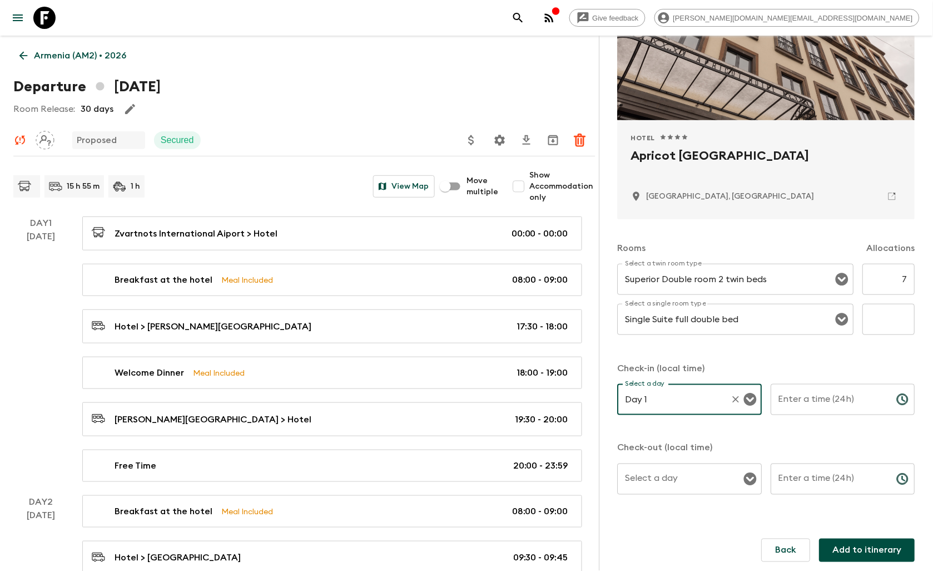
click at [829, 401] on input "Enter a time (24h)" at bounding box center [829, 399] width 117 height 31
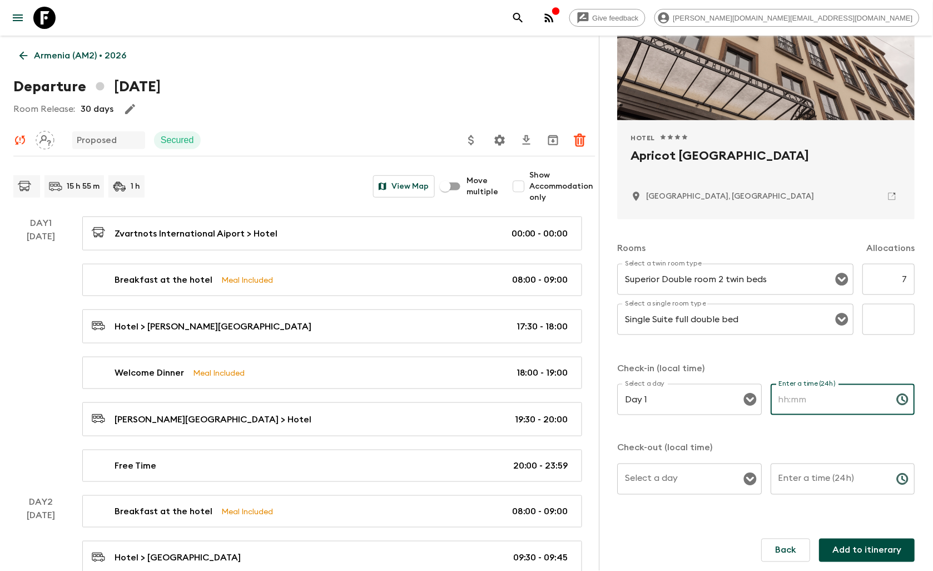
click at [899, 404] on icon "Choose time" at bounding box center [903, 399] width 13 height 13
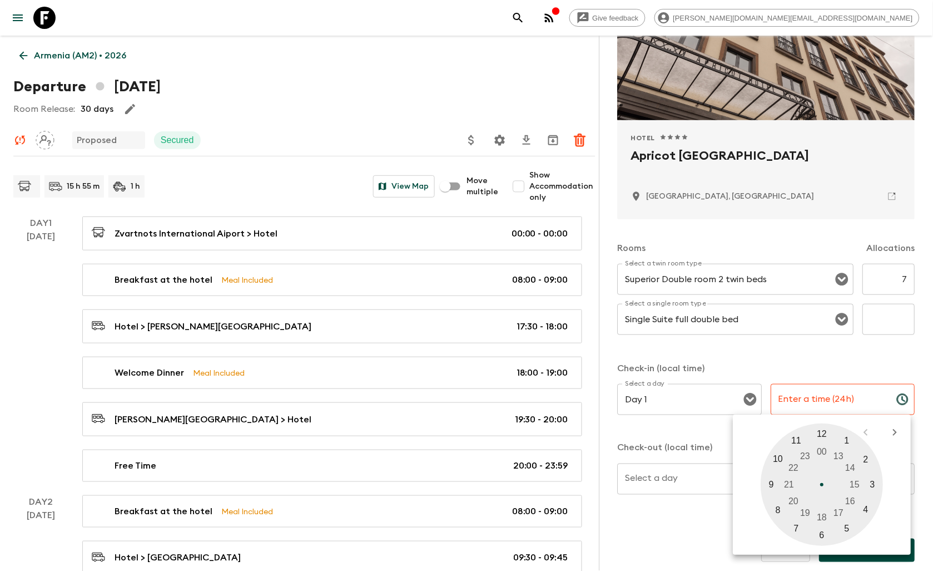
click at [781, 510] on div at bounding box center [822, 484] width 122 height 122
type input "08:00"
click at [821, 434] on div at bounding box center [822, 484] width 122 height 122
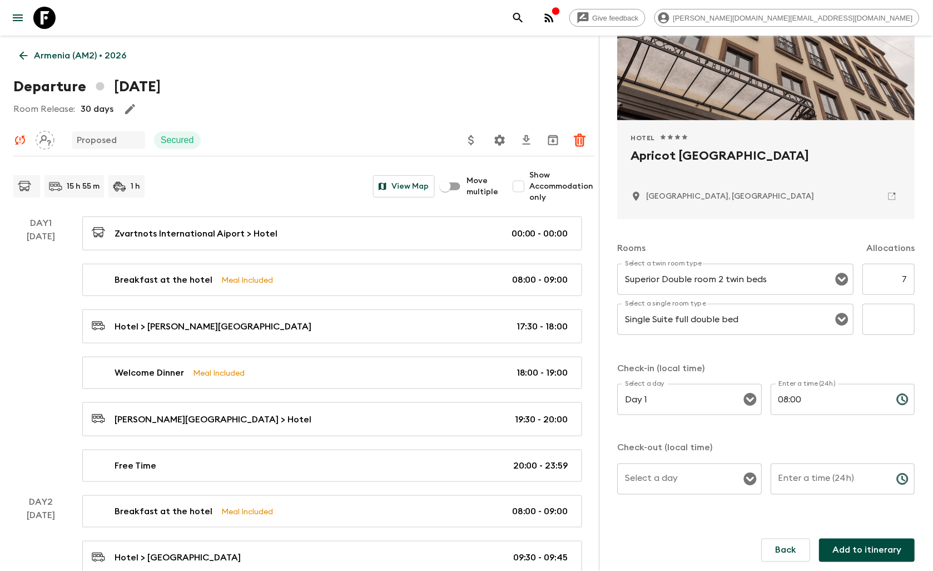
scroll to position [124, 0]
click at [744, 478] on icon "Open" at bounding box center [750, 479] width 13 height 13
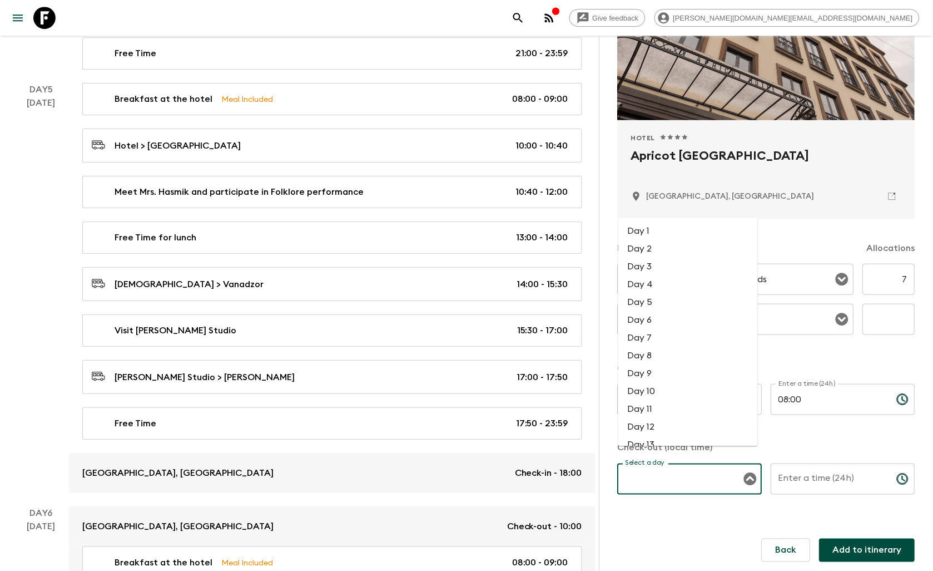
scroll to position [1916, 0]
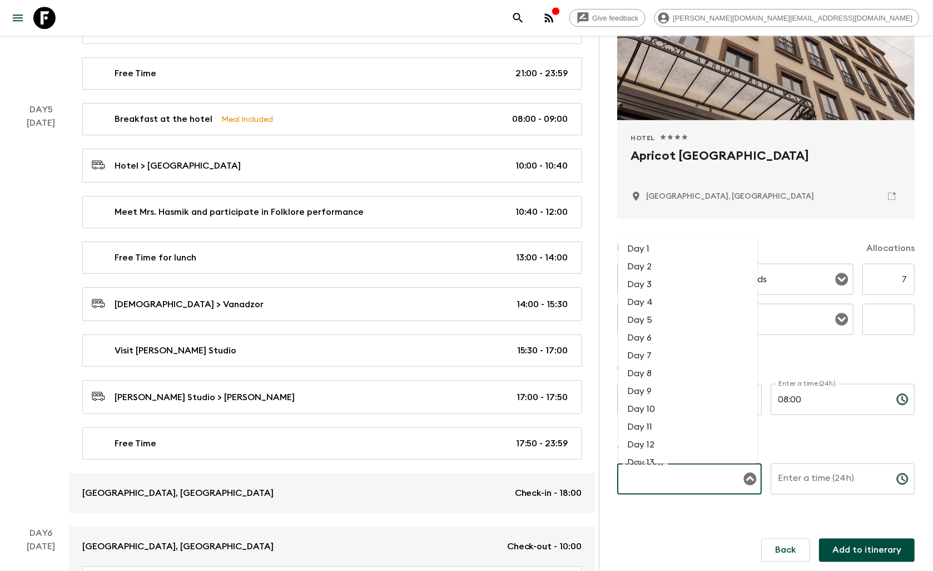
click at [646, 325] on li "Day 5" at bounding box center [688, 320] width 140 height 18
type input "Day 5"
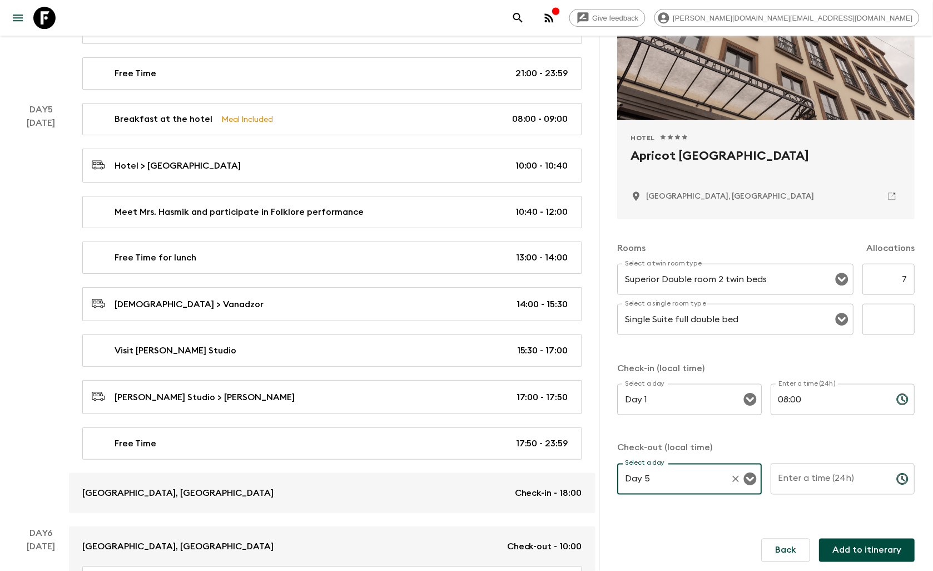
click at [820, 486] on input "Enter a time (24h)" at bounding box center [829, 478] width 117 height 31
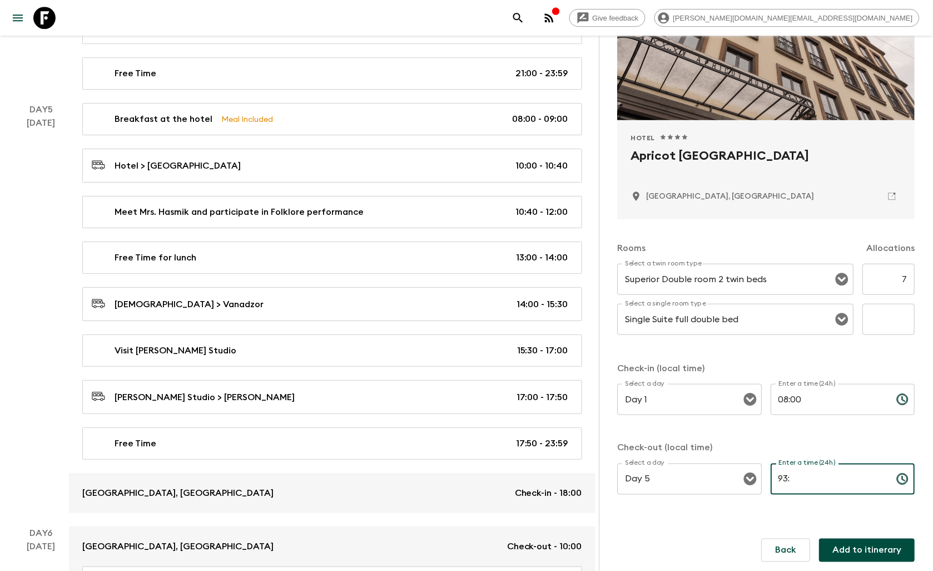
type input "93:0"
drag, startPoint x: 812, startPoint y: 482, endPoint x: 775, endPoint y: 486, distance: 36.9
click at [775, 486] on input "93:0" at bounding box center [829, 478] width 117 height 31
type input "93:0"
drag, startPoint x: 805, startPoint y: 482, endPoint x: 771, endPoint y: 482, distance: 33.9
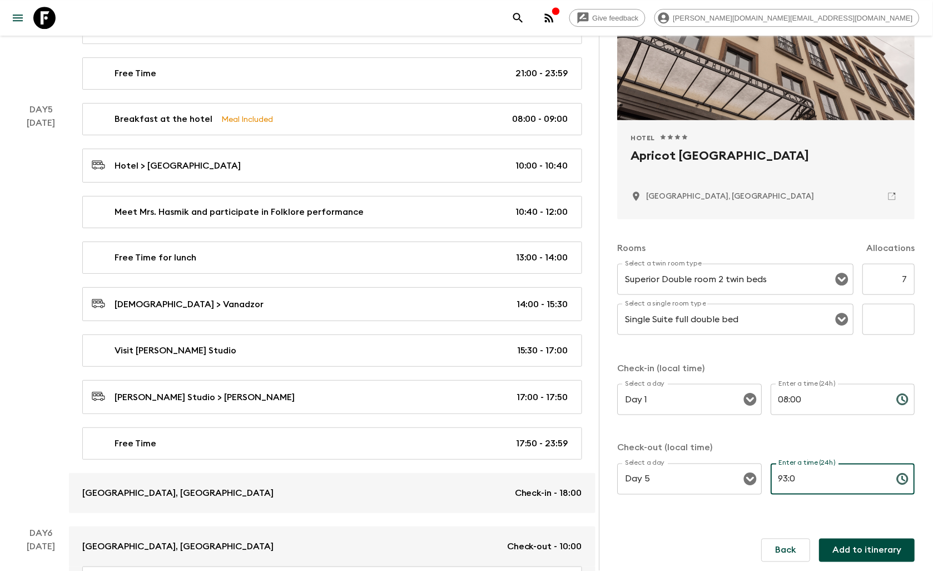
click at [771, 482] on input "93:0" at bounding box center [829, 478] width 117 height 31
type input "9"
type input "09:30"
click at [881, 323] on input "text" at bounding box center [889, 319] width 52 height 31
type input "4"
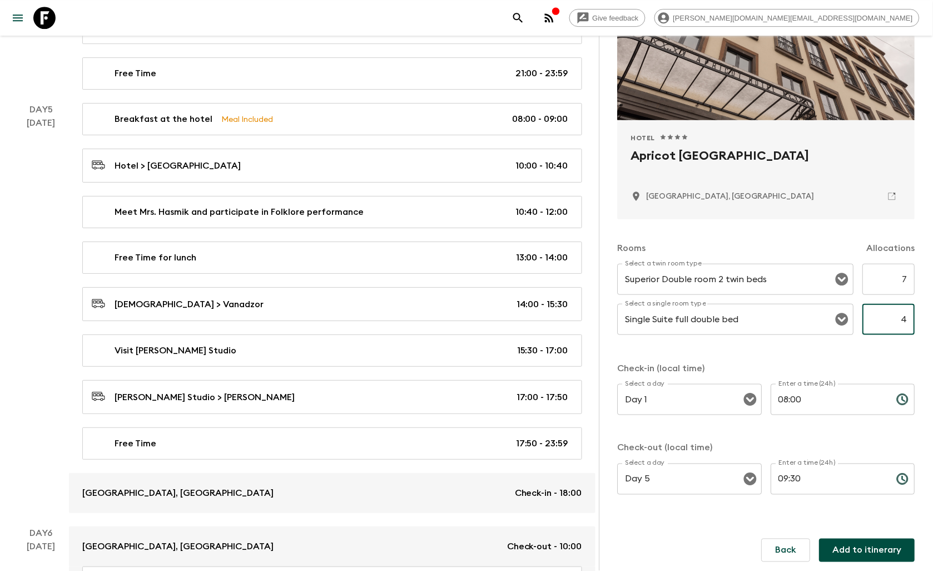
click at [868, 547] on button "Add to itinerary" at bounding box center [868, 549] width 96 height 23
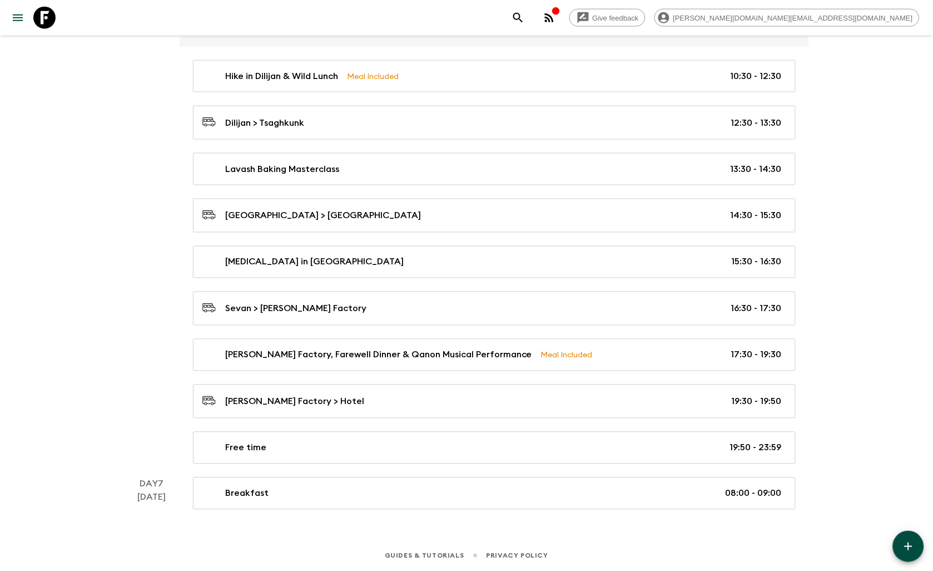
scroll to position [2459, 0]
click at [907, 543] on icon "button" at bounding box center [908, 546] width 13 height 13
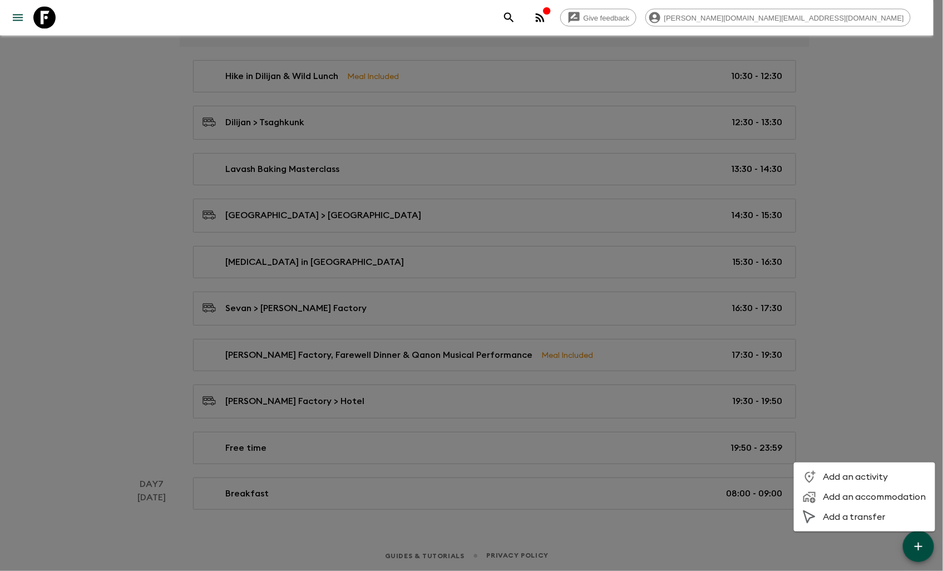
click at [878, 494] on span "Add an accommodation" at bounding box center [874, 496] width 103 height 11
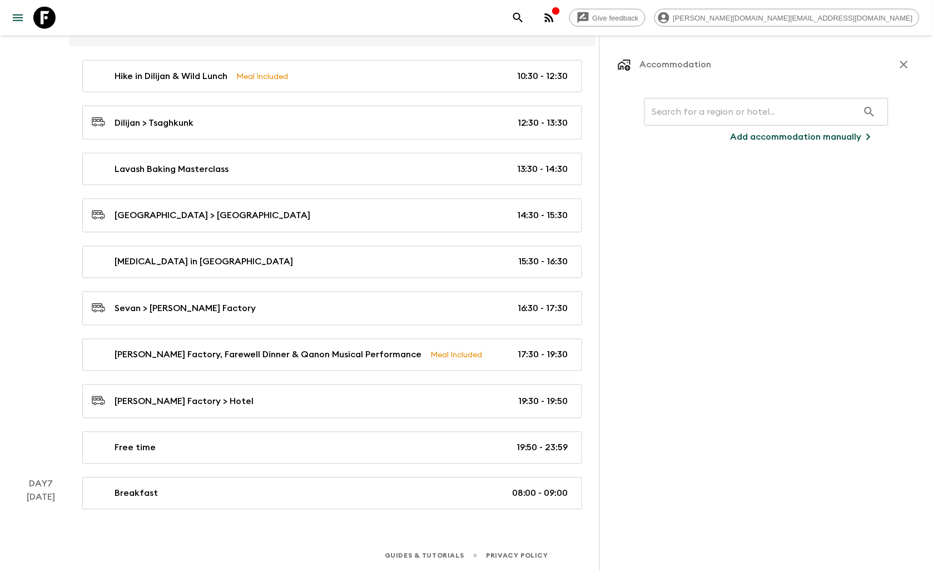
click at [696, 107] on input "text" at bounding box center [752, 111] width 214 height 31
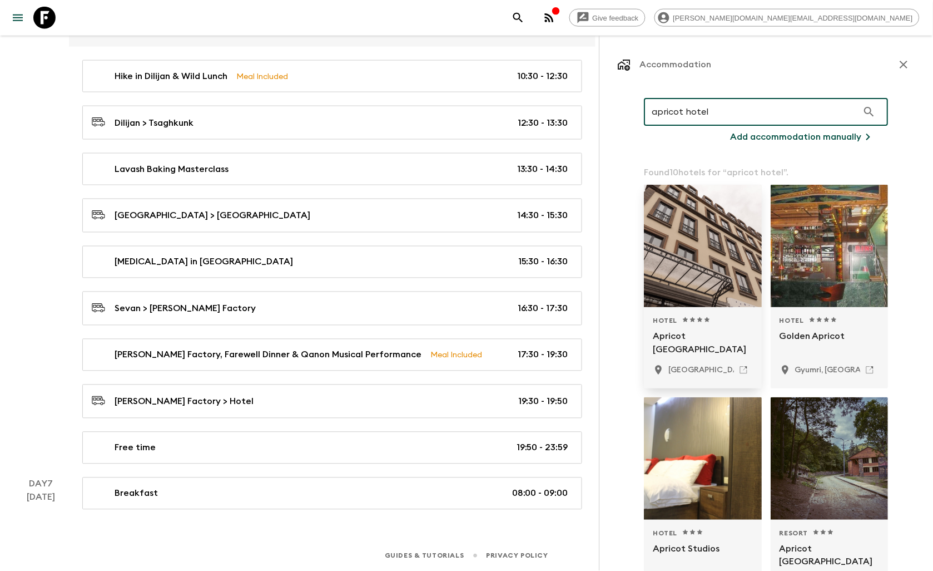
type input "apricot hotel"
click at [716, 335] on p "Apricot [GEOGRAPHIC_DATA]" at bounding box center [704, 342] width 100 height 27
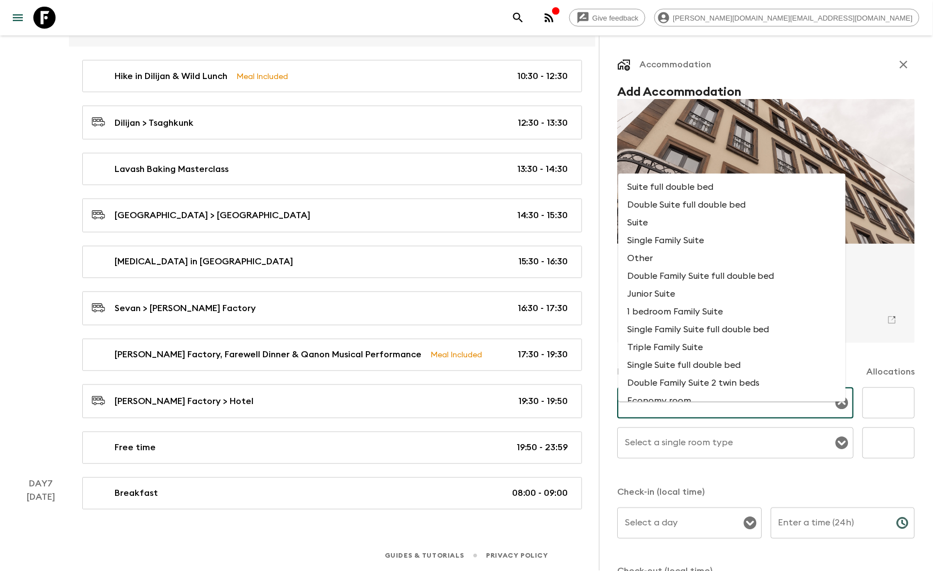
click at [721, 403] on input "Select a twin room type" at bounding box center [728, 402] width 210 height 21
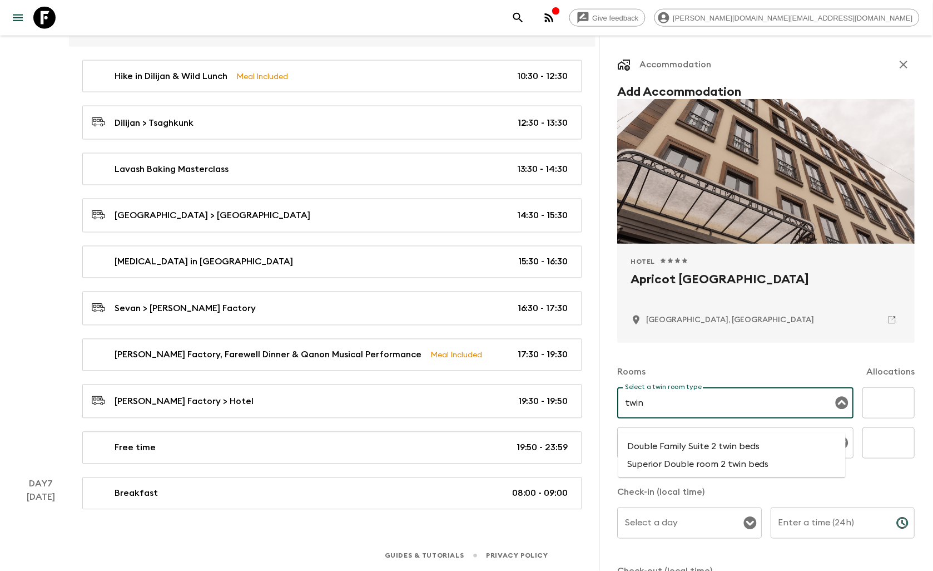
click at [702, 455] on li "Superior Double room 2 twin beds" at bounding box center [731, 464] width 227 height 18
type input "Superior Double room 2 twin beds"
click at [863, 404] on input "text" at bounding box center [889, 402] width 52 height 31
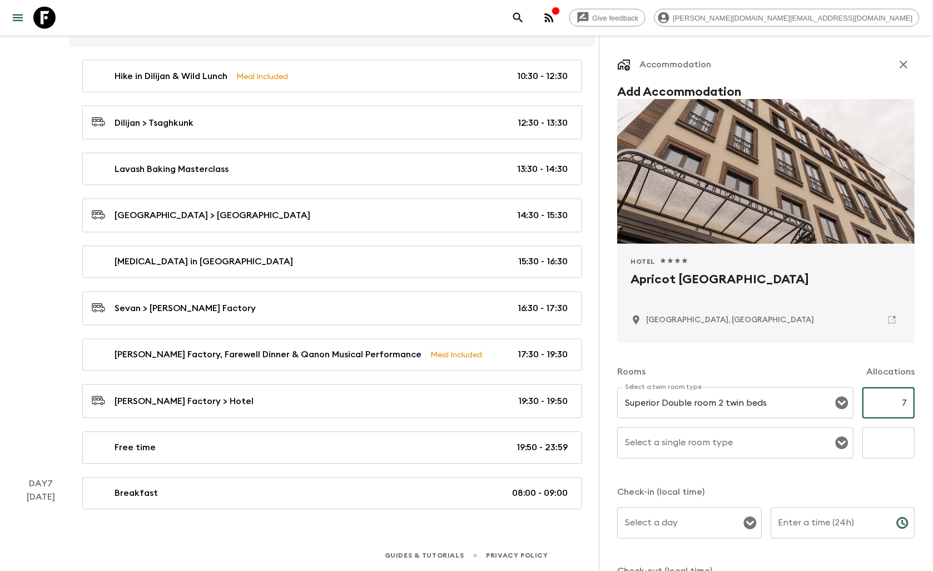
type input "7"
click at [745, 445] on input "Select a single room type" at bounding box center [728, 442] width 210 height 21
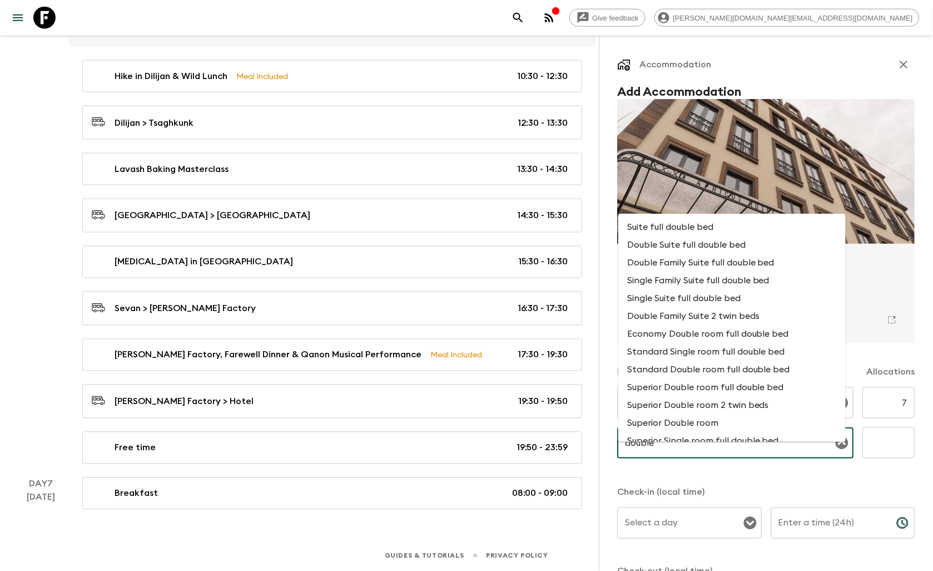
click at [741, 343] on li "Standard Single room full double bed" at bounding box center [731, 352] width 227 height 18
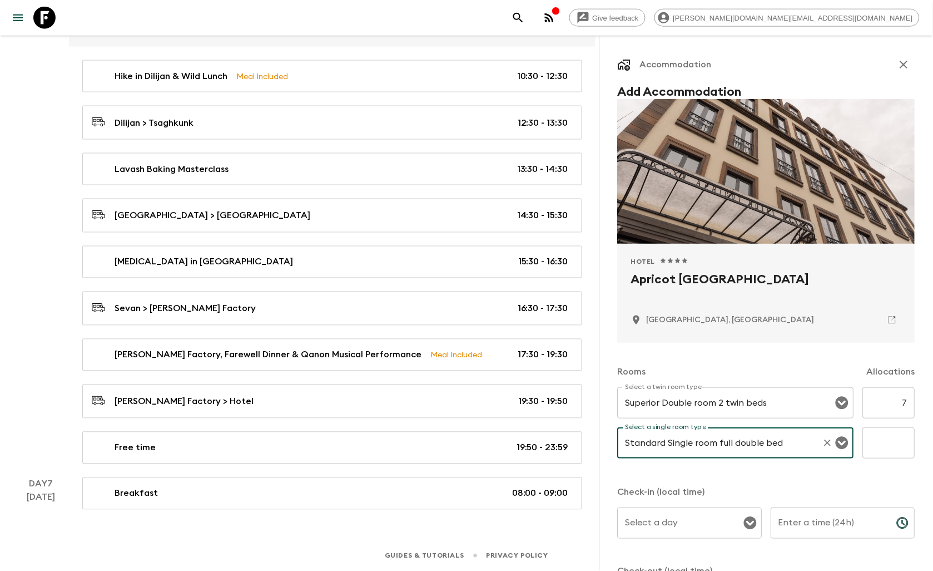
type input "Standard Single room full double bed"
click at [877, 448] on input "text" at bounding box center [889, 442] width 52 height 31
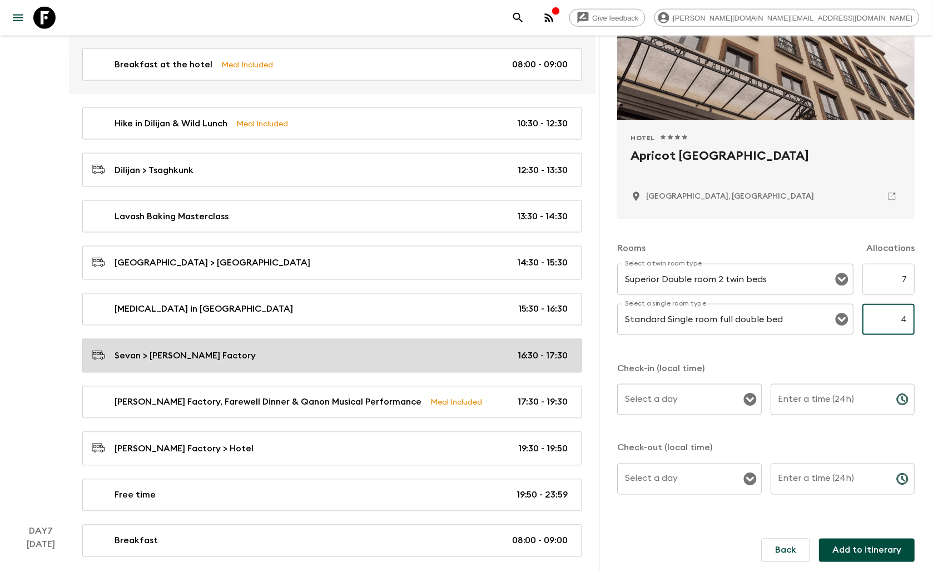
scroll to position [2459, 0]
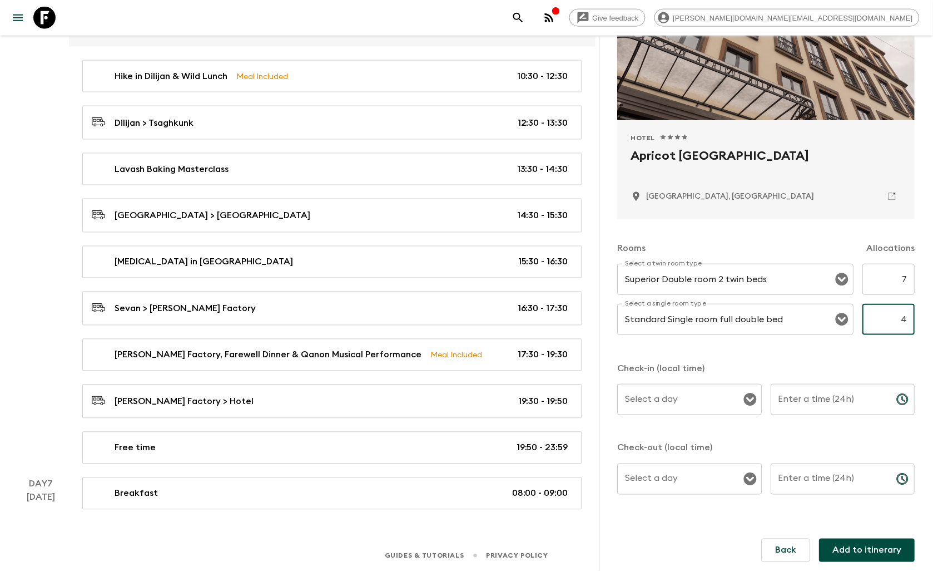
click at [748, 397] on icon "Open" at bounding box center [750, 399] width 13 height 13
type input "4"
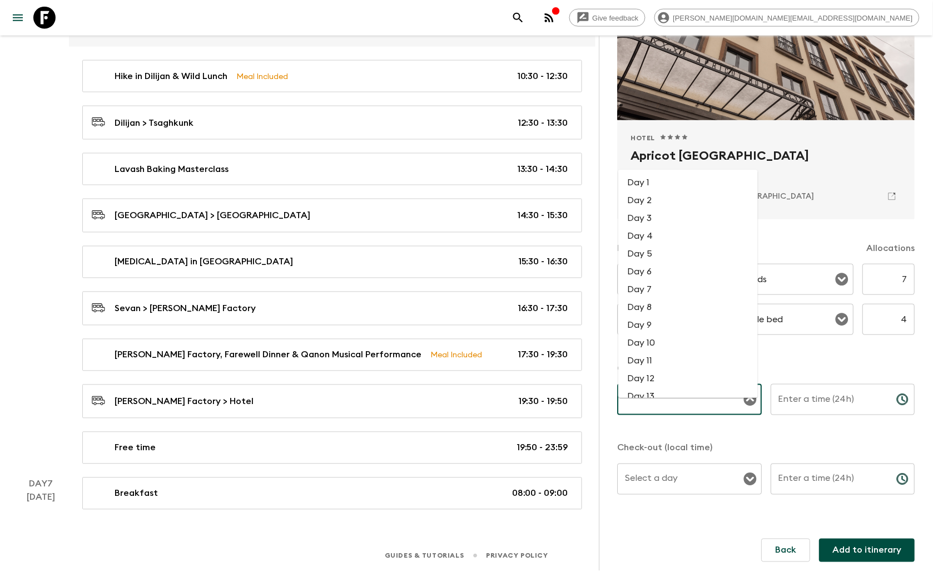
scroll to position [0, 0]
click at [655, 263] on li "Day 6" at bounding box center [688, 272] width 140 height 18
type input "Day 6"
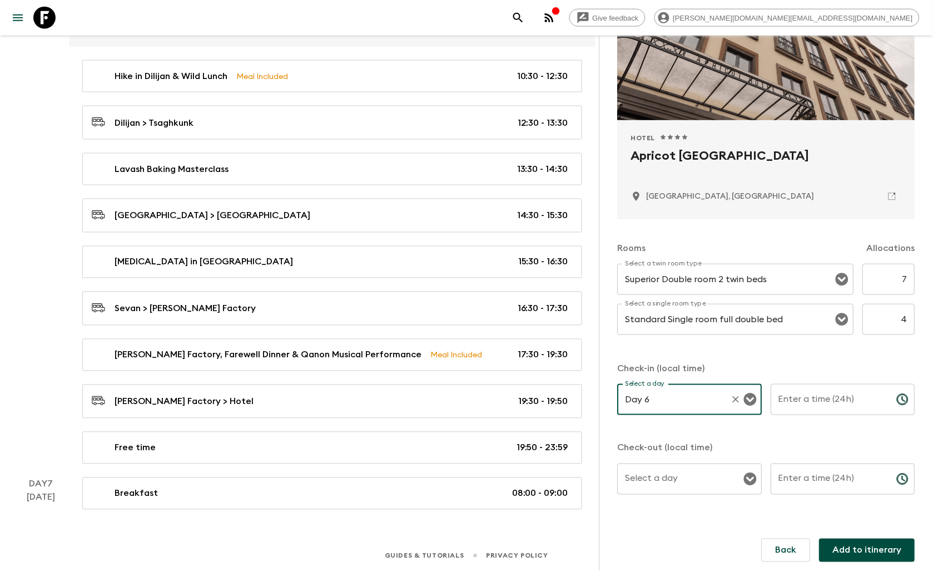
click at [897, 397] on icon "Choose time" at bounding box center [903, 399] width 13 height 13
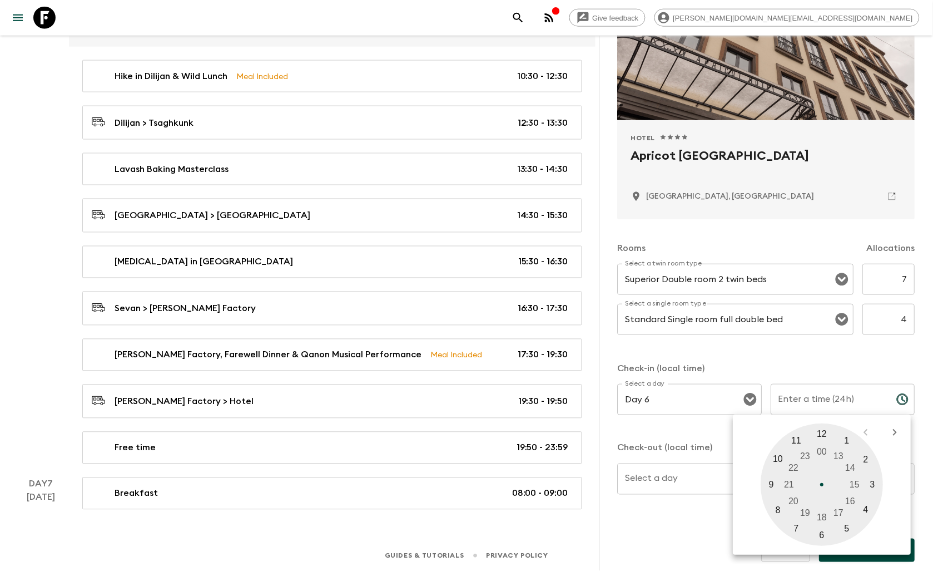
click at [794, 501] on div at bounding box center [822, 484] width 122 height 122
type input "20:00"
click at [825, 430] on div at bounding box center [822, 484] width 122 height 122
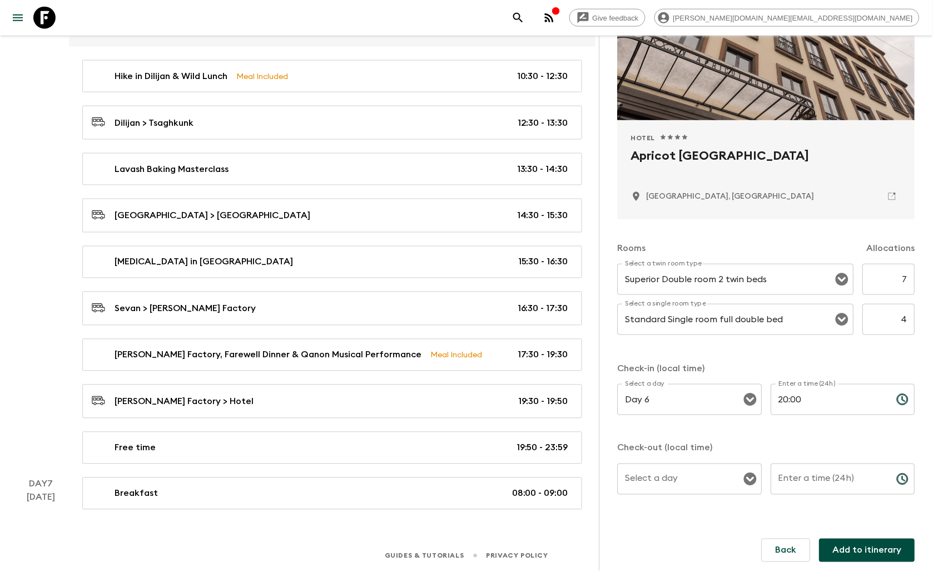
click at [744, 482] on icon "Open" at bounding box center [750, 479] width 13 height 13
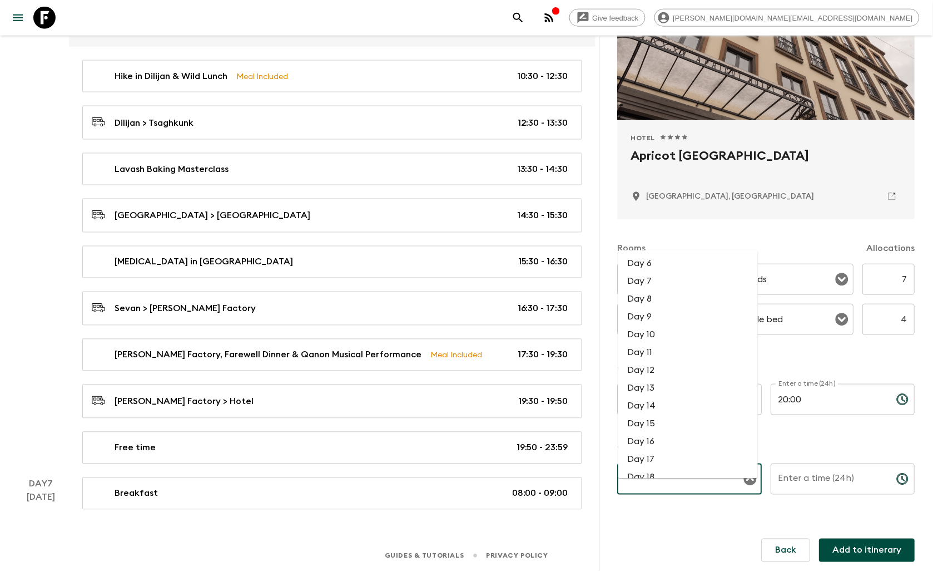
click at [647, 273] on li "Day 7" at bounding box center [688, 282] width 140 height 18
type input "Day 7"
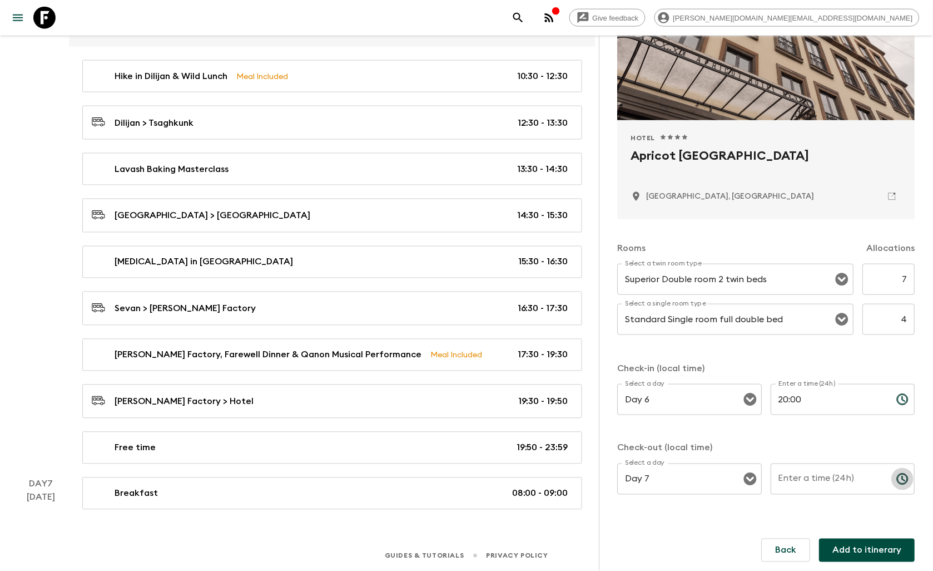
click at [892, 478] on button "Choose time" at bounding box center [903, 479] width 22 height 22
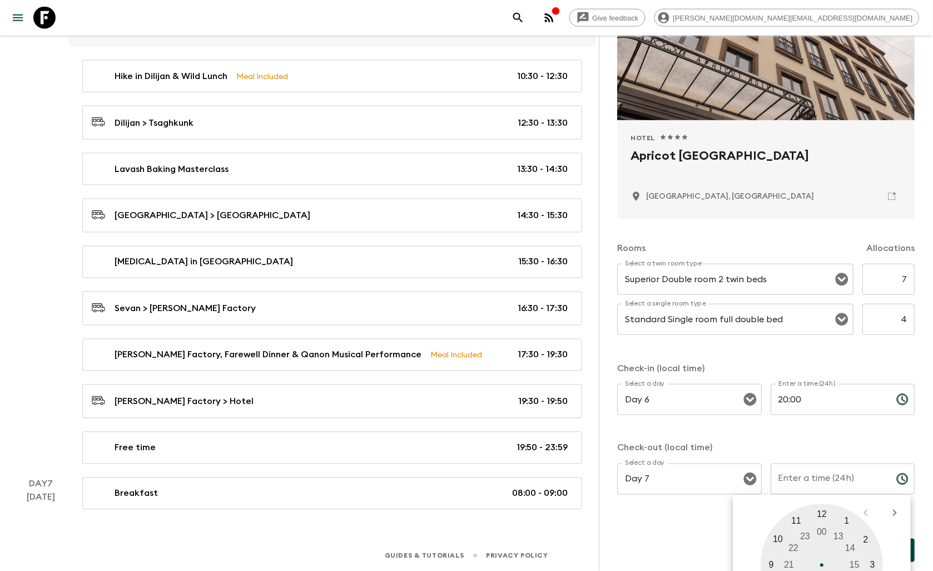
click at [827, 515] on div at bounding box center [822, 565] width 122 height 122
type input "12:00"
click at [714, 541] on form "Add Accommodation Hotel 1 Star 2 Stars 3 Stars 4 Stars 5 Stars Apricot [GEOGRAP…" at bounding box center [767, 274] width 298 height 627
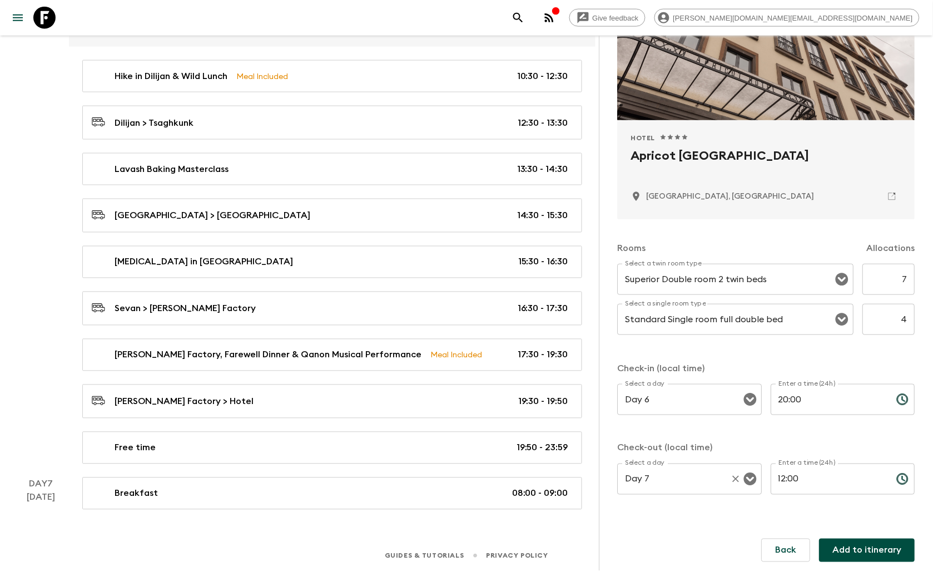
scroll to position [124, 0]
click at [868, 547] on button "Add to itinerary" at bounding box center [868, 549] width 96 height 23
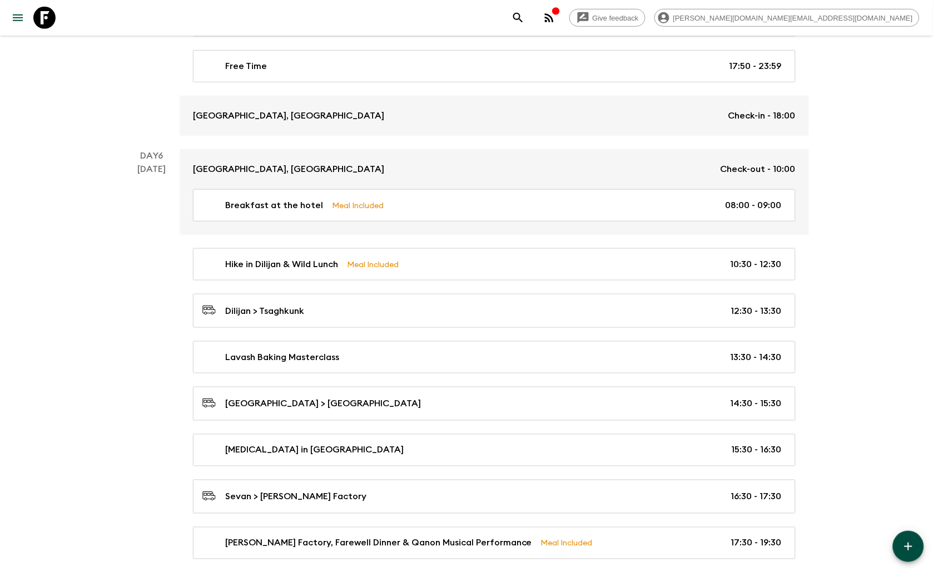
scroll to position [1948, 0]
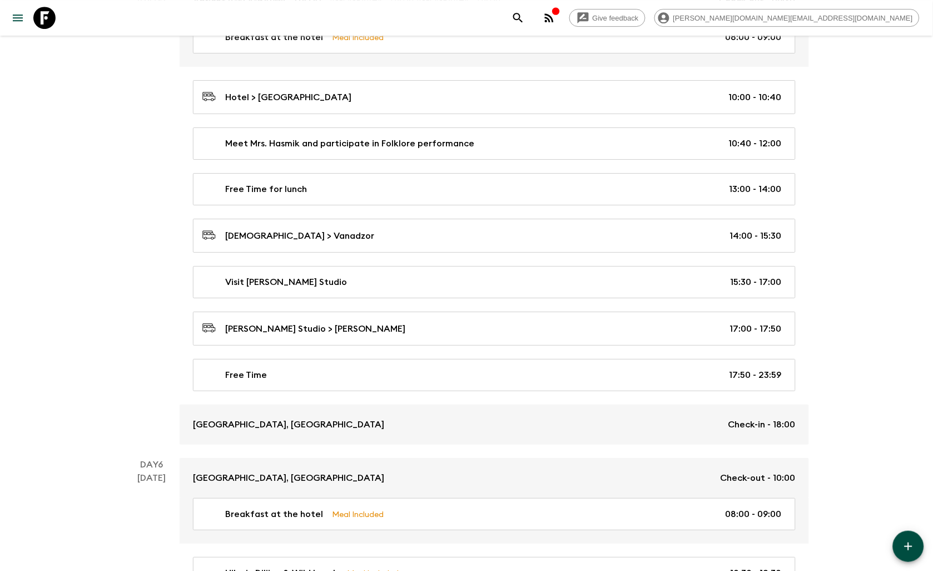
click at [51, 19] on icon at bounding box center [44, 18] width 22 height 22
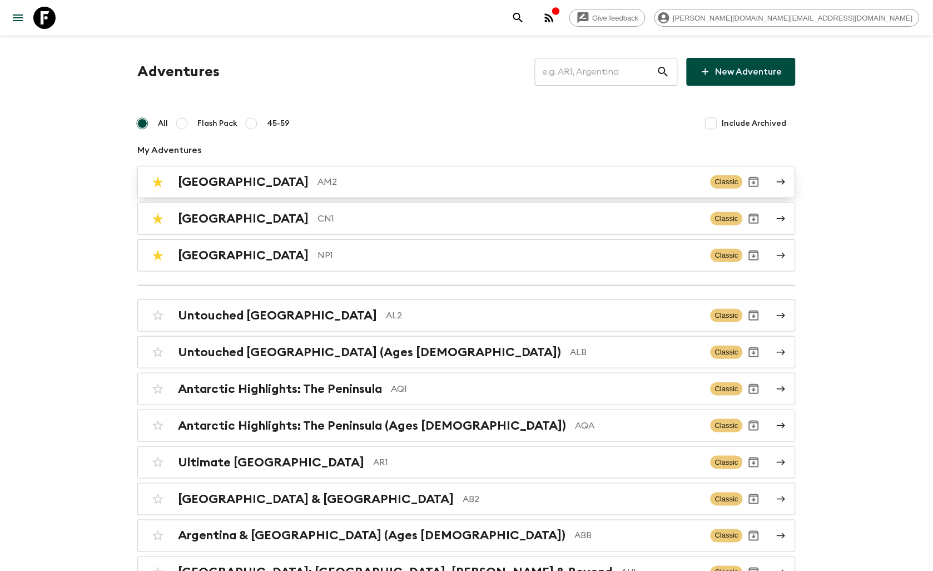
click at [318, 175] on p "AM2" at bounding box center [510, 181] width 384 height 13
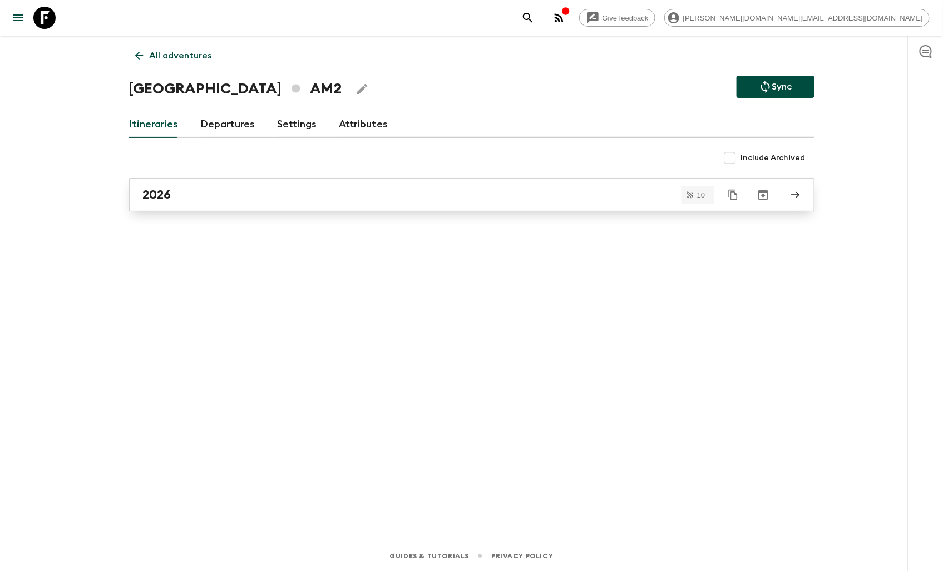
click at [190, 209] on link "2026" at bounding box center [471, 194] width 685 height 33
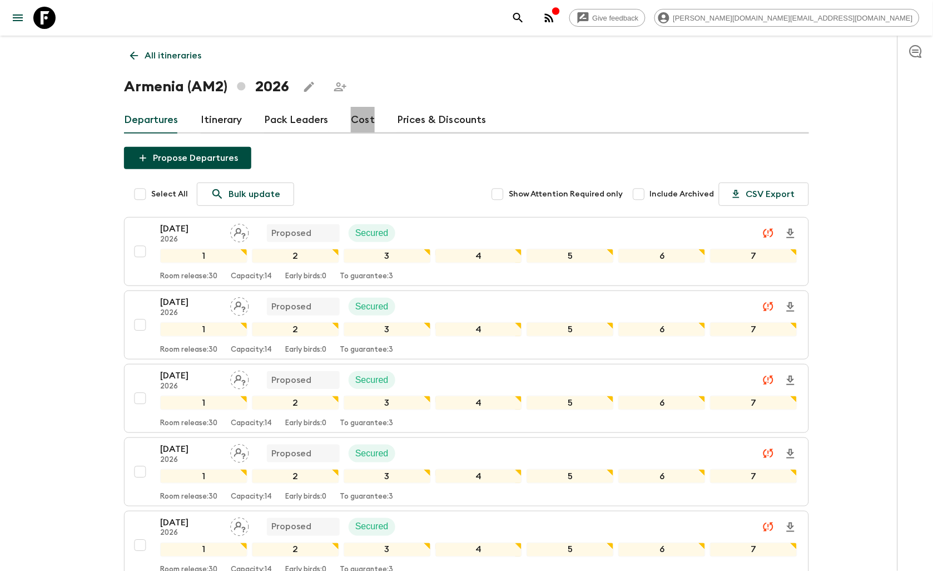
click at [354, 125] on link "Cost" at bounding box center [363, 120] width 24 height 27
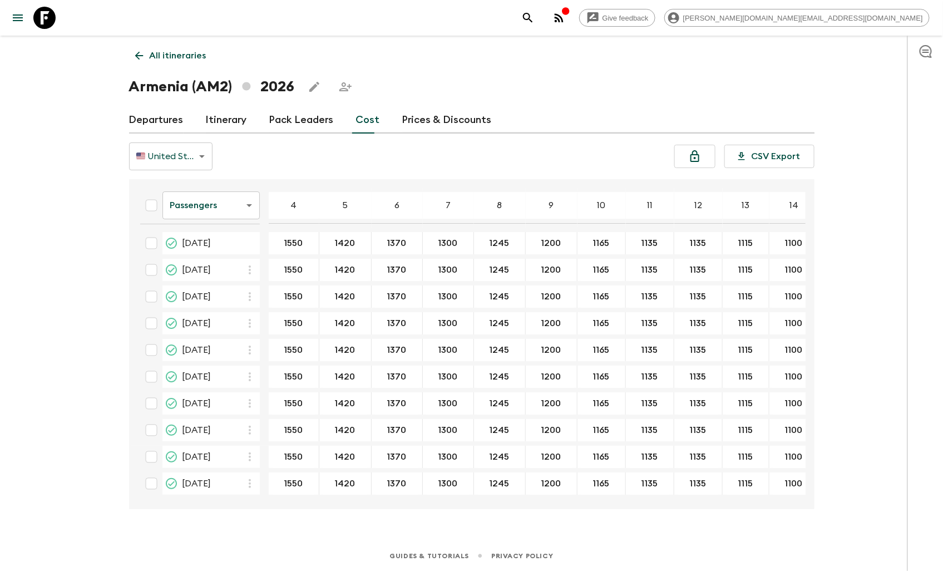
click at [165, 121] on link "Departures" at bounding box center [156, 120] width 55 height 27
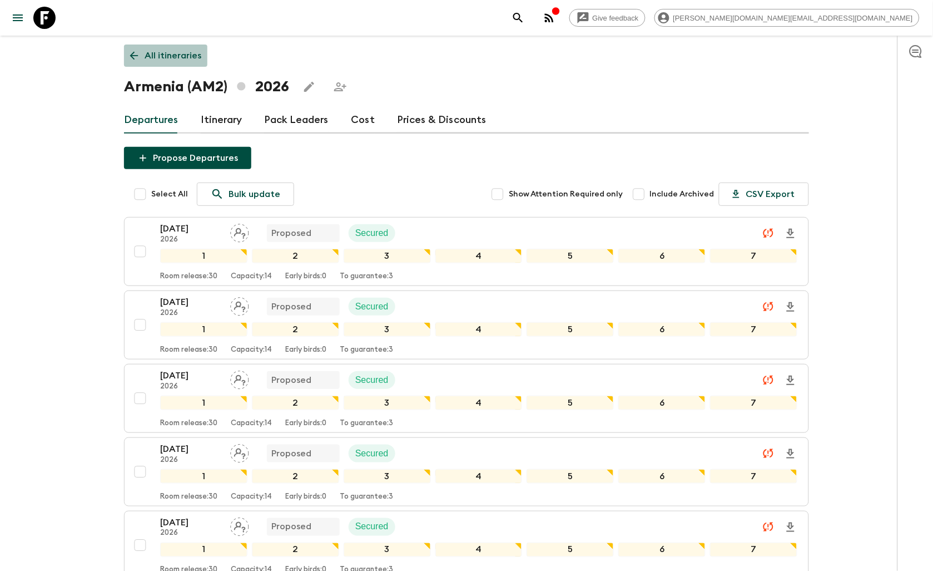
click at [158, 63] on link "All itineraries" at bounding box center [165, 55] width 83 height 22
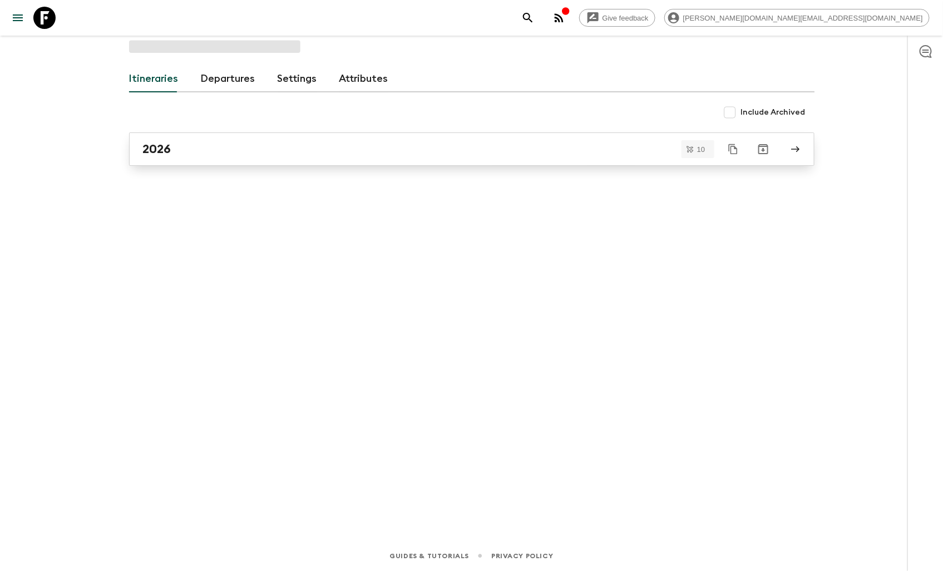
click at [264, 146] on div "2026" at bounding box center [461, 149] width 636 height 14
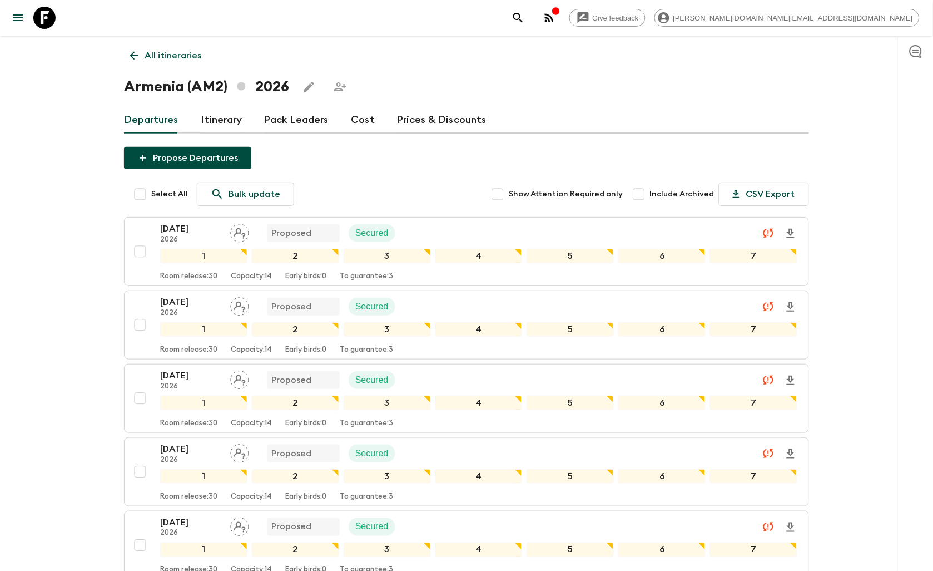
click at [163, 87] on h1 "Armenia (AM2) 2026" at bounding box center [206, 87] width 165 height 22
click at [252, 86] on h1 "Armenia (AM2) 2026" at bounding box center [206, 87] width 165 height 22
click at [273, 85] on h1 "Armenia (AM2) 2026" at bounding box center [206, 87] width 165 height 22
click at [157, 46] on link "All itineraries" at bounding box center [165, 55] width 83 height 22
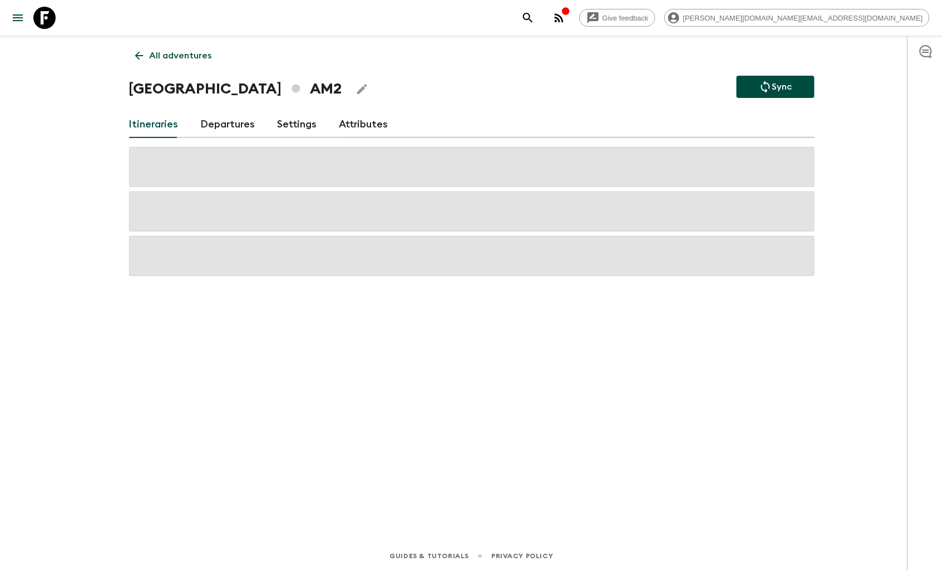
click at [155, 54] on p "All adventures" at bounding box center [181, 55] width 62 height 13
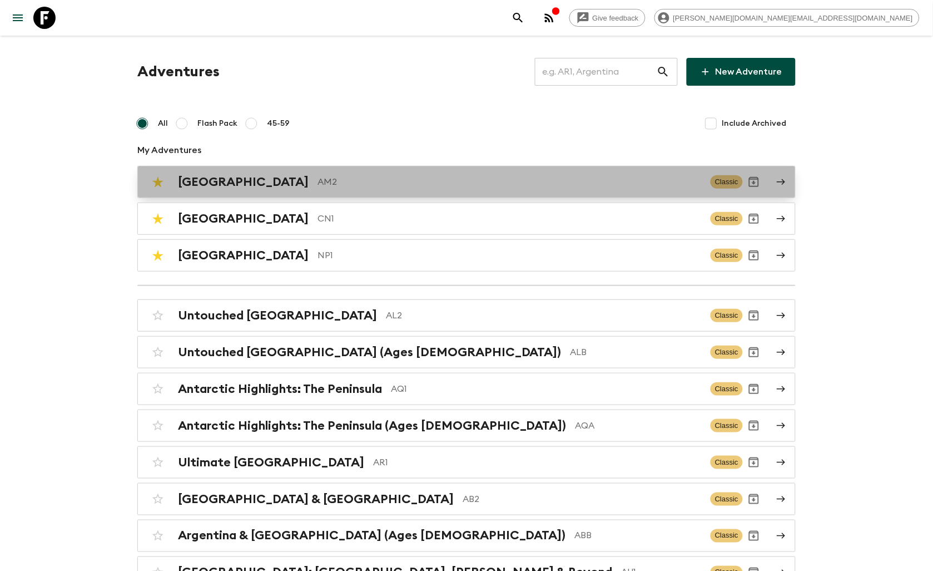
click at [218, 180] on h2 "[GEOGRAPHIC_DATA]" at bounding box center [243, 182] width 131 height 14
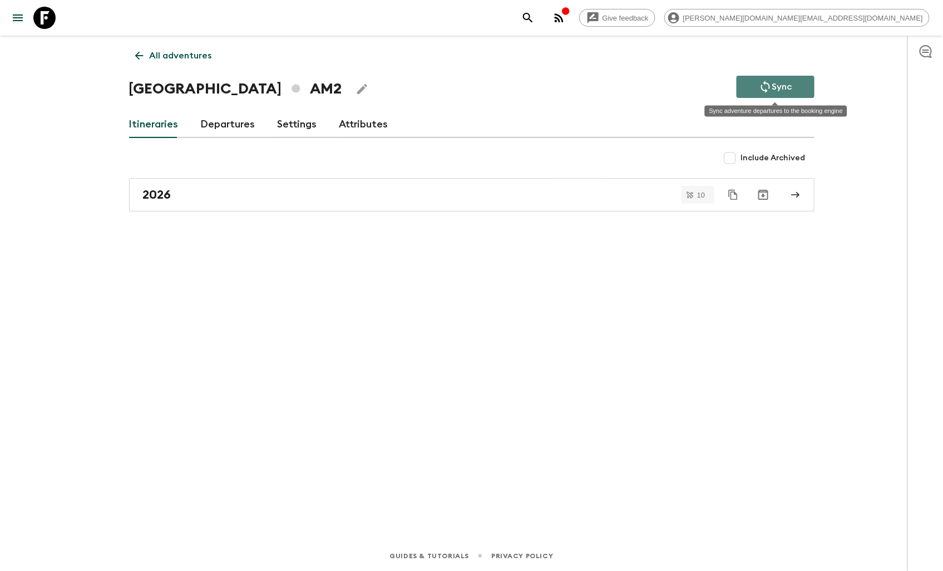
click at [798, 91] on button "Sync" at bounding box center [775, 87] width 78 height 22
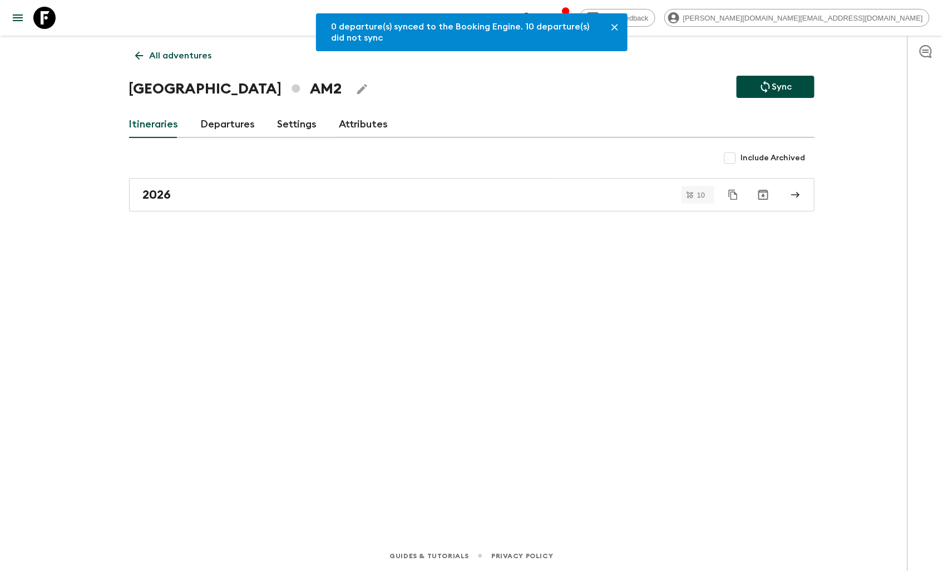
click at [50, 18] on icon at bounding box center [44, 18] width 22 height 22
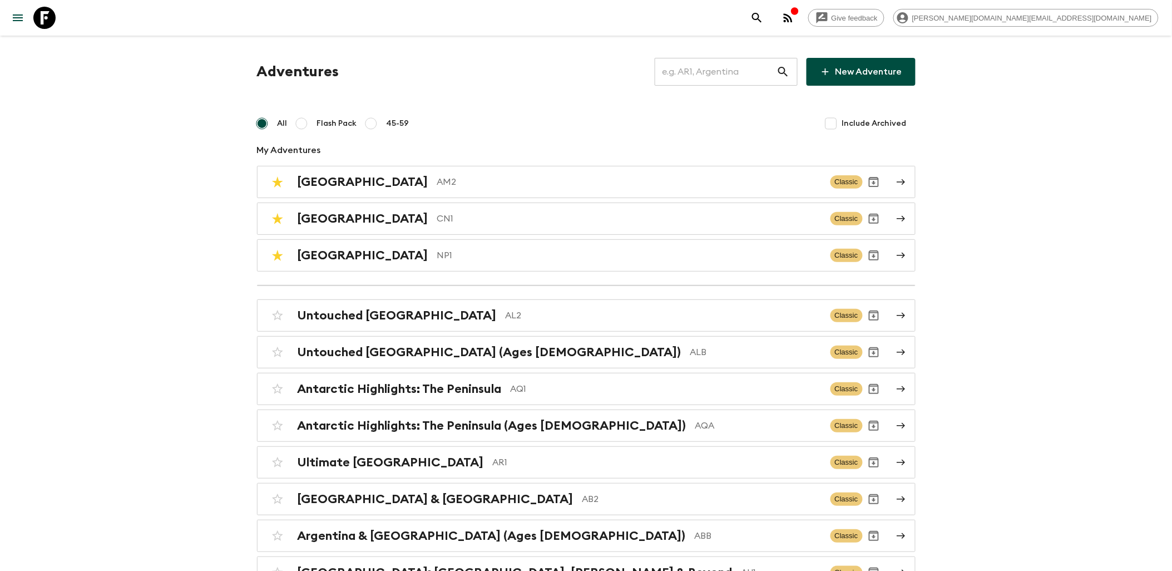
click at [39, 22] on icon at bounding box center [44, 18] width 22 height 22
